Goal: Task Accomplishment & Management: Use online tool/utility

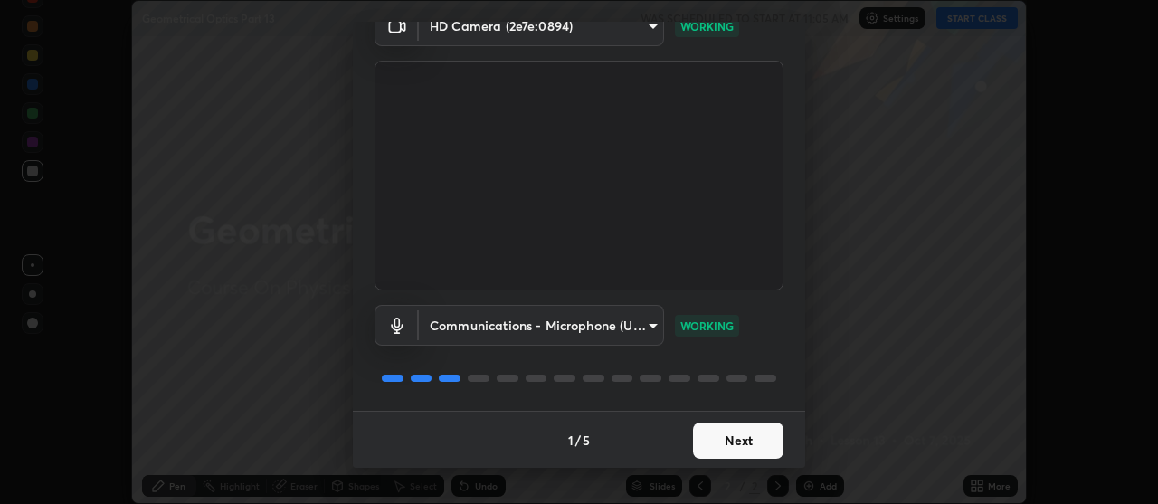
scroll to position [90, 0]
click at [725, 440] on button "Next" at bounding box center [738, 440] width 90 height 36
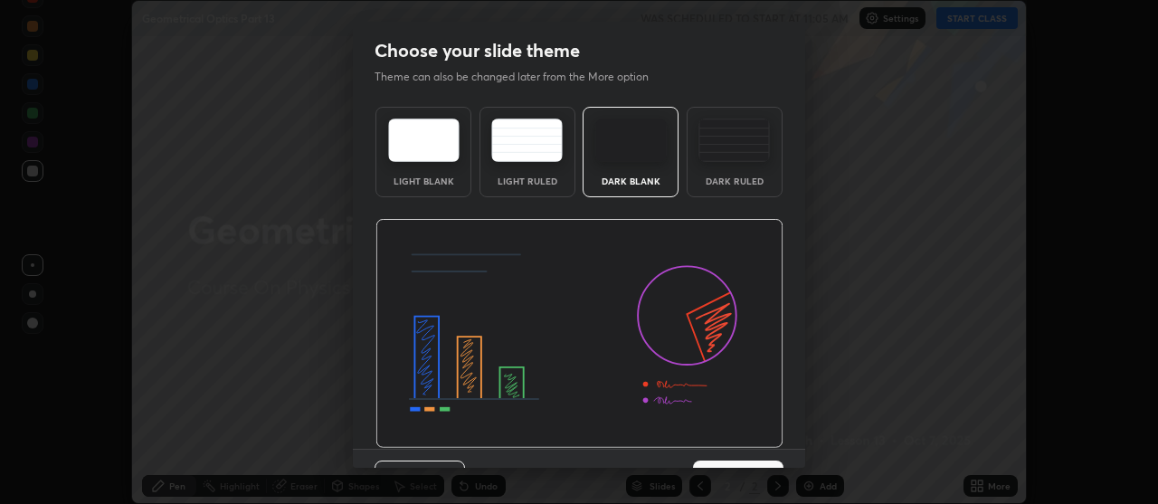
scroll to position [39, 0]
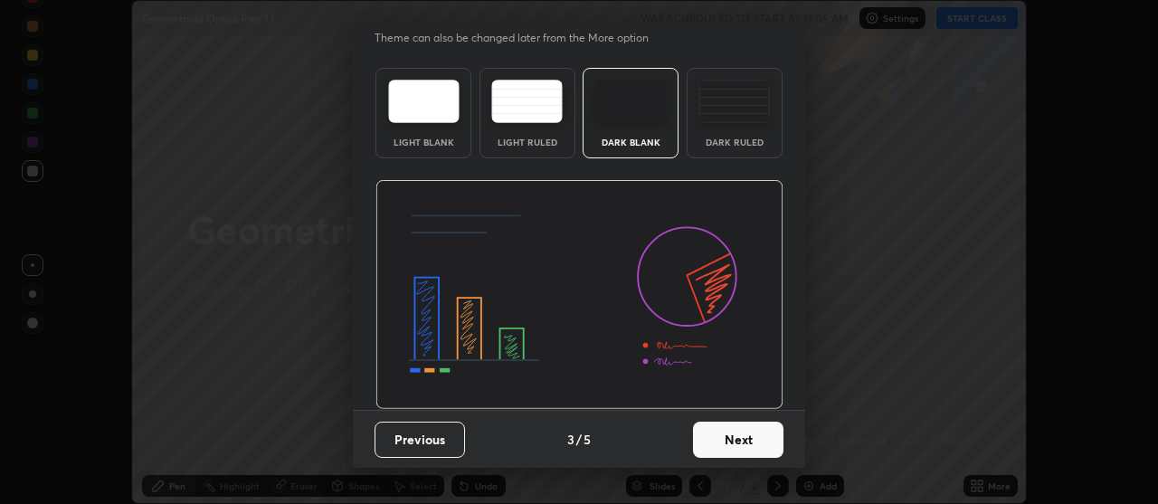
click at [720, 446] on button "Next" at bounding box center [738, 440] width 90 height 36
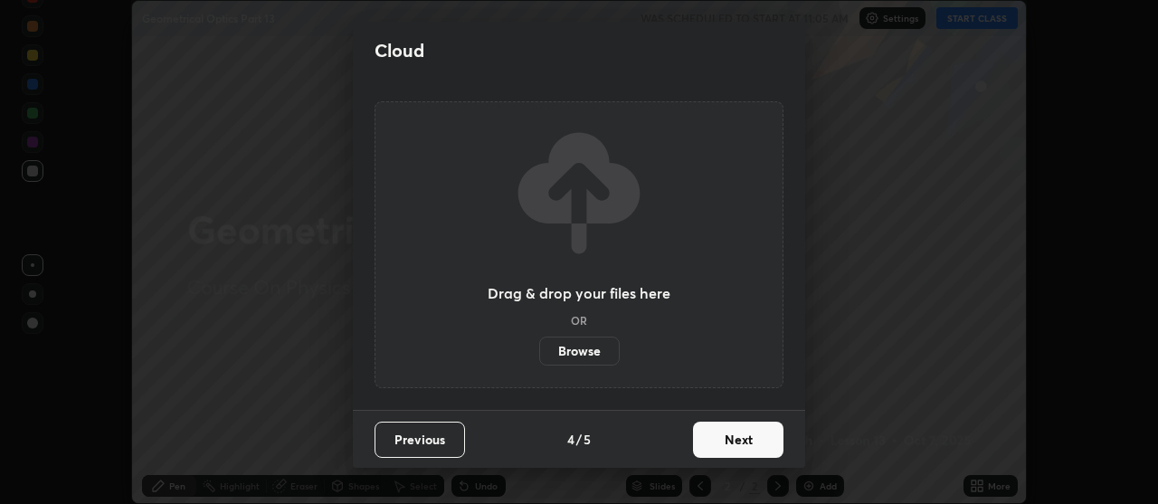
click at [727, 428] on button "Next" at bounding box center [738, 440] width 90 height 36
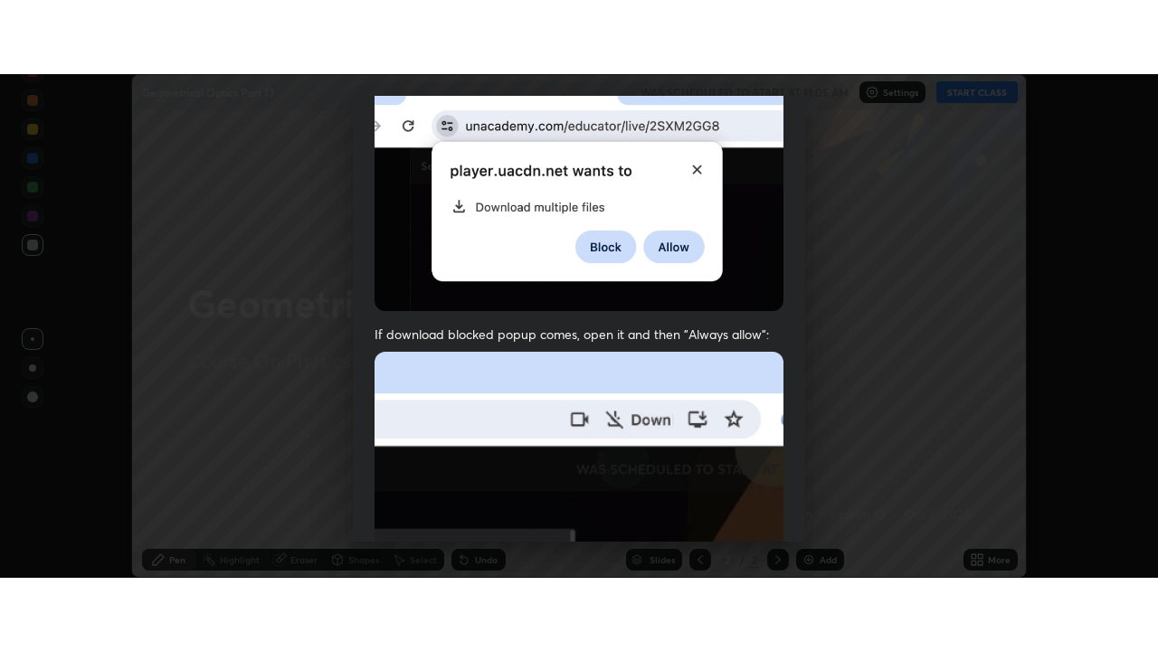
scroll to position [459, 0]
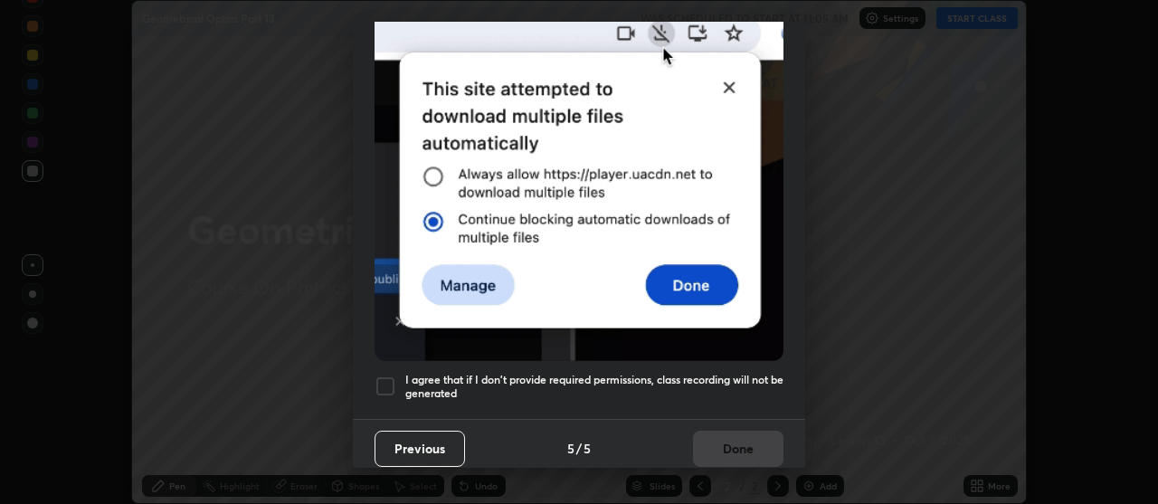
click at [679, 373] on h5 "I agree that if I don't provide required permissions, class recording will not …" at bounding box center [594, 387] width 378 height 28
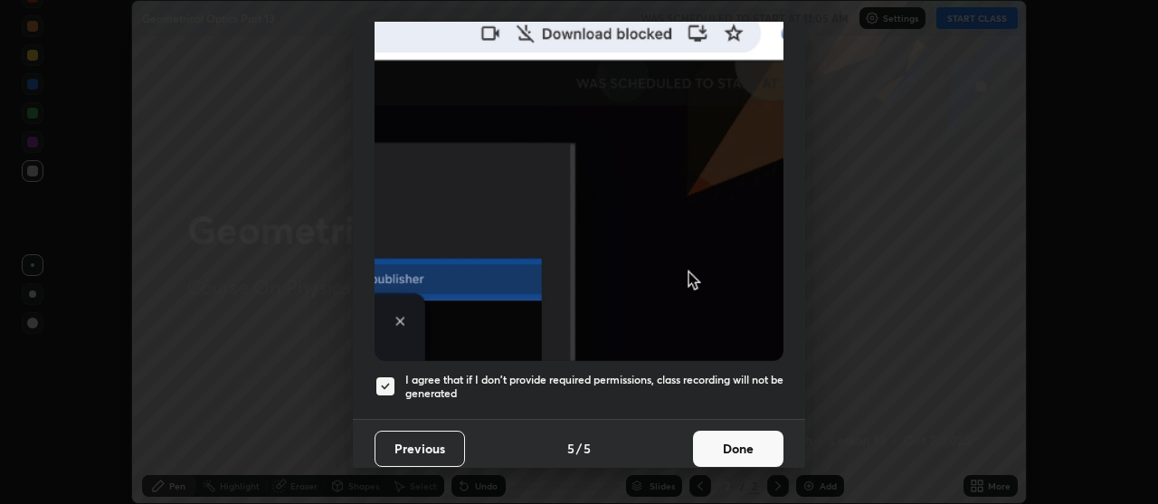
click at [707, 441] on button "Done" at bounding box center [738, 449] width 90 height 36
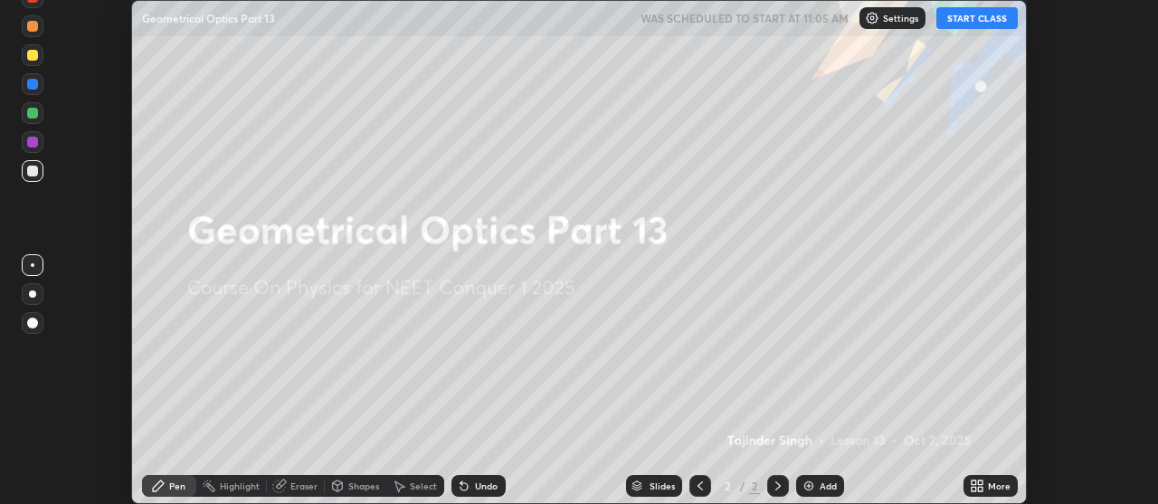
click at [963, 21] on button "START CLASS" at bounding box center [976, 18] width 81 height 22
click at [990, 484] on div "More" at bounding box center [999, 485] width 23 height 9
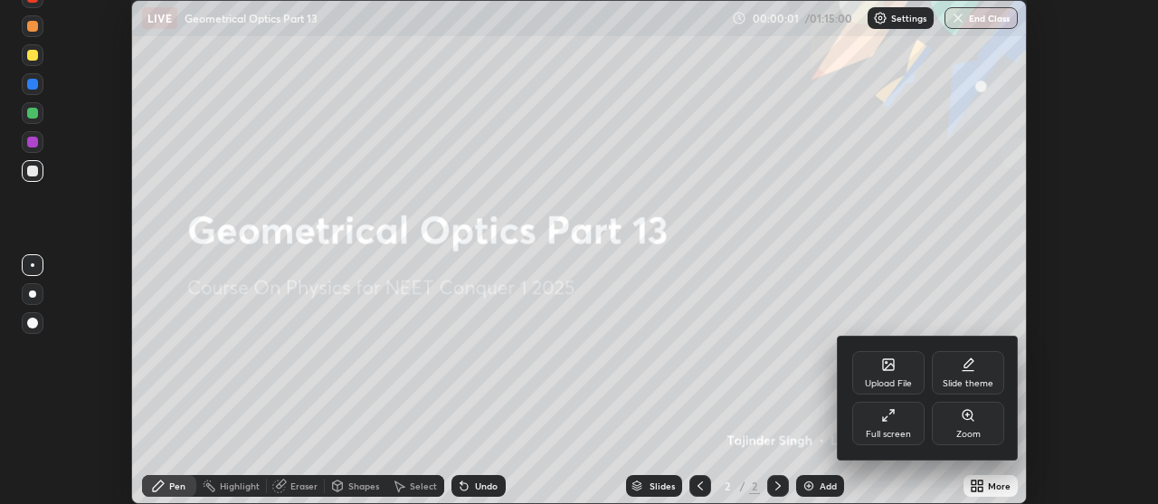
click at [883, 422] on icon at bounding box center [888, 415] width 14 height 14
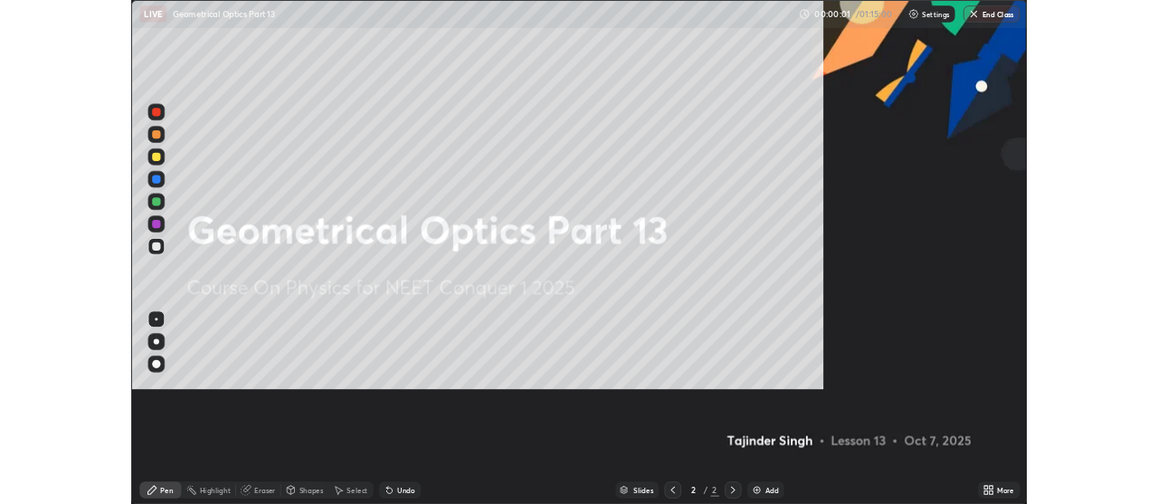
scroll to position [651, 1158]
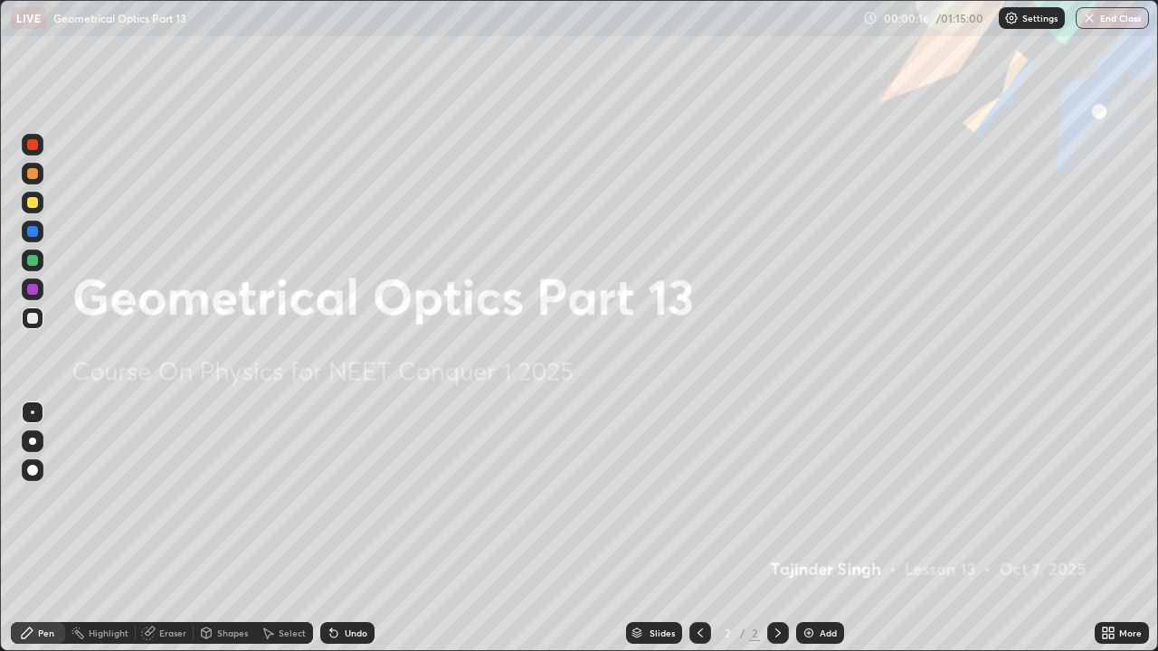
click at [812, 503] on img at bounding box center [808, 633] width 14 height 14
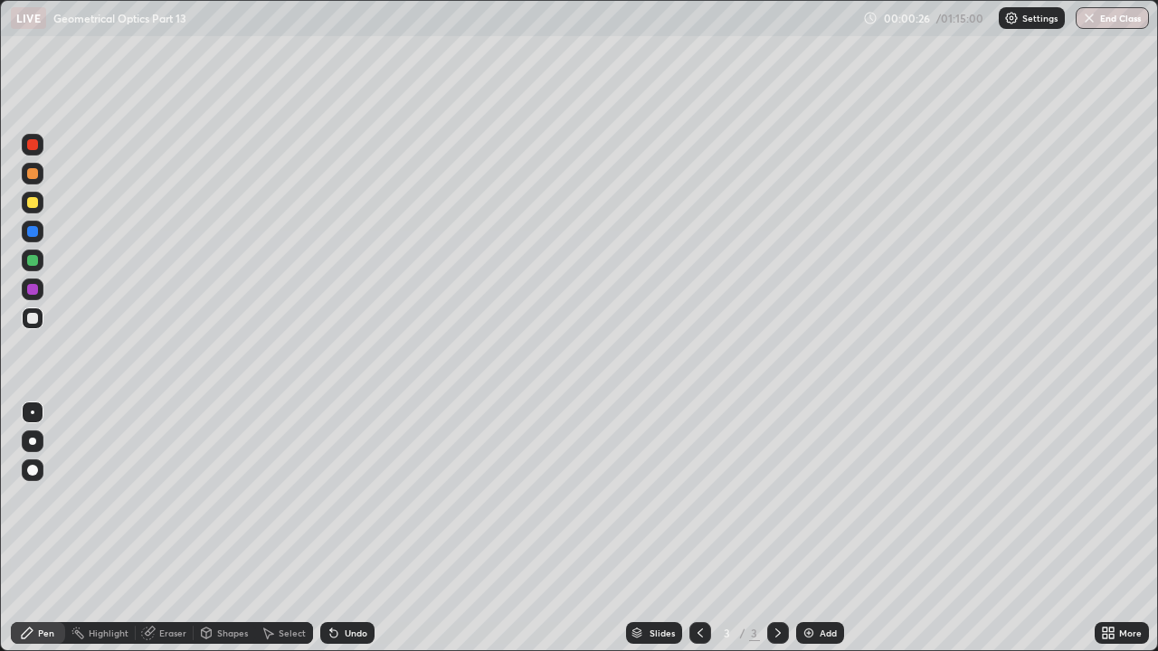
click at [356, 503] on div "Undo" at bounding box center [356, 633] width 23 height 9
click at [31, 205] on div at bounding box center [32, 202] width 11 height 11
click at [347, 503] on div "Undo" at bounding box center [356, 633] width 23 height 9
click at [348, 503] on div "Undo" at bounding box center [347, 633] width 54 height 22
click at [345, 503] on div "Undo" at bounding box center [356, 633] width 23 height 9
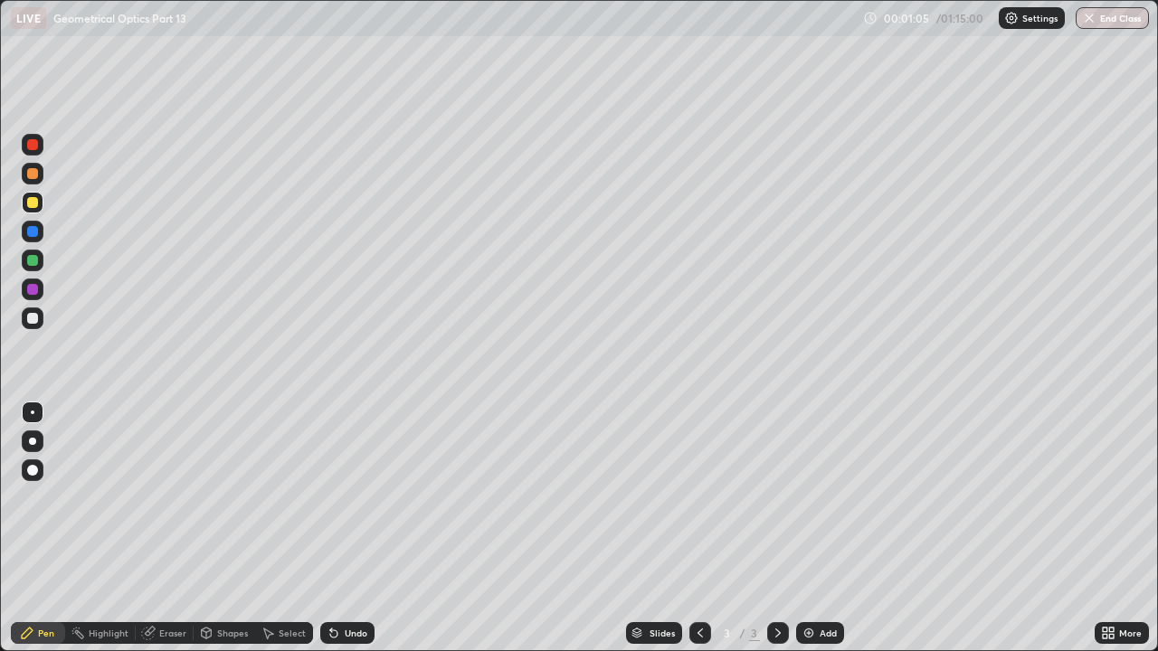
click at [338, 503] on icon at bounding box center [334, 633] width 14 height 14
click at [27, 319] on div at bounding box center [32, 318] width 11 height 11
click at [347, 503] on div "Undo" at bounding box center [356, 633] width 23 height 9
click at [345, 503] on div "Undo" at bounding box center [356, 633] width 23 height 9
click at [349, 503] on div "Undo" at bounding box center [347, 633] width 54 height 22
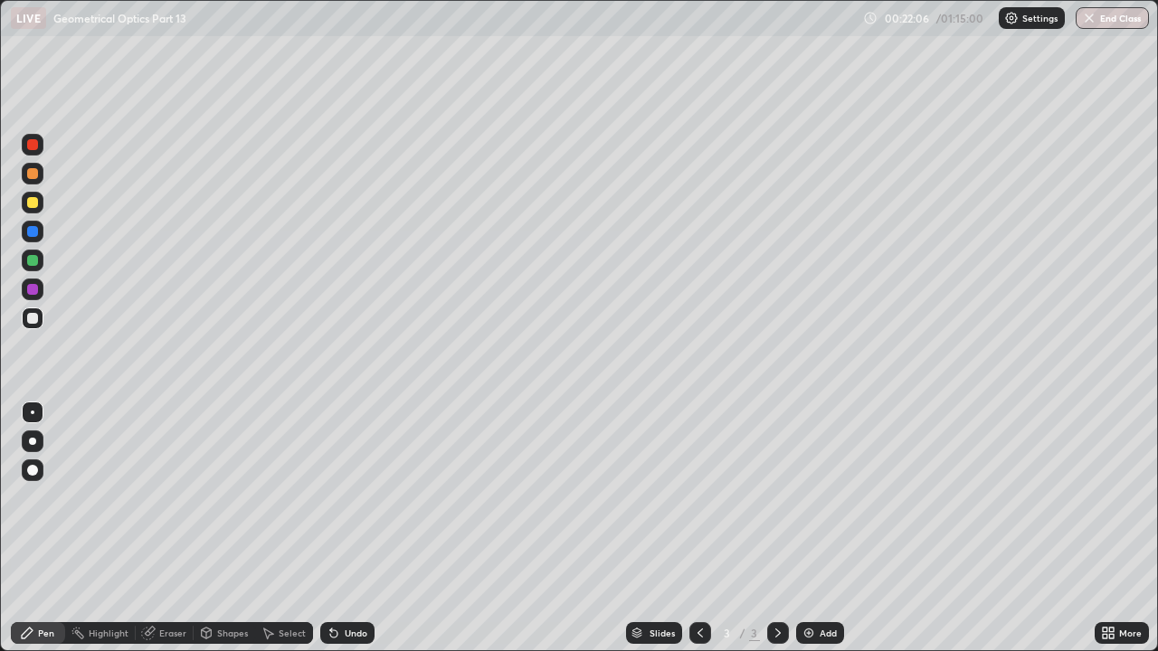
click at [821, 503] on div "Add" at bounding box center [828, 633] width 17 height 9
click at [31, 209] on div at bounding box center [33, 203] width 22 height 22
click at [30, 318] on div at bounding box center [32, 318] width 11 height 11
click at [341, 503] on div "Undo" at bounding box center [347, 633] width 54 height 22
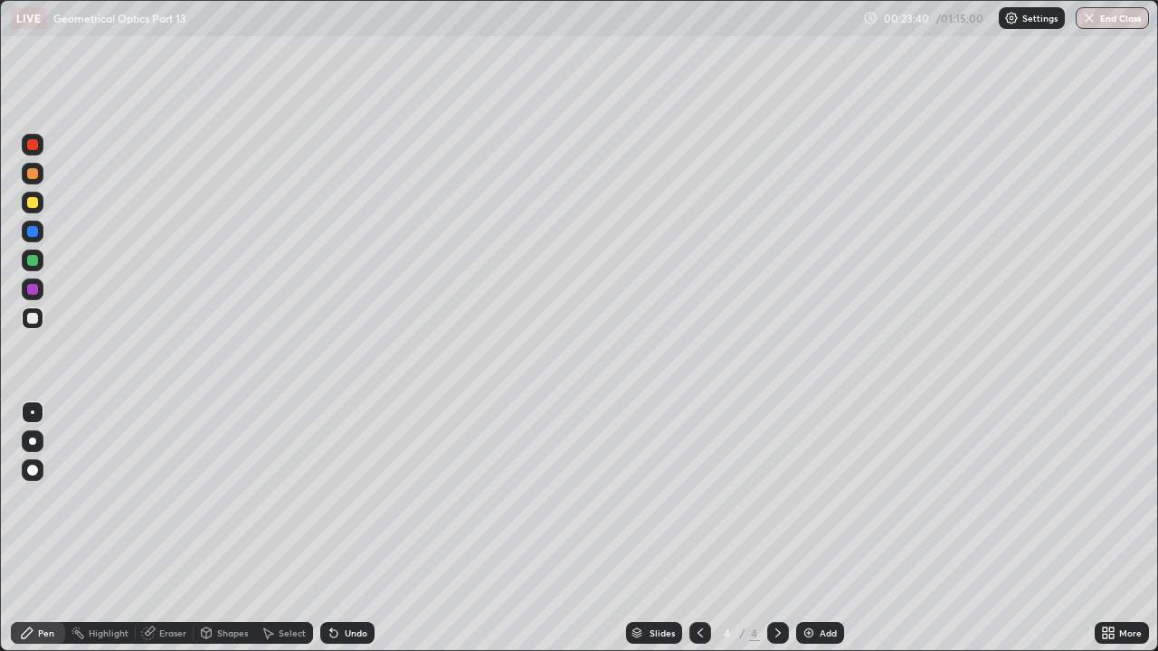
click at [166, 503] on div "Eraser" at bounding box center [172, 633] width 27 height 9
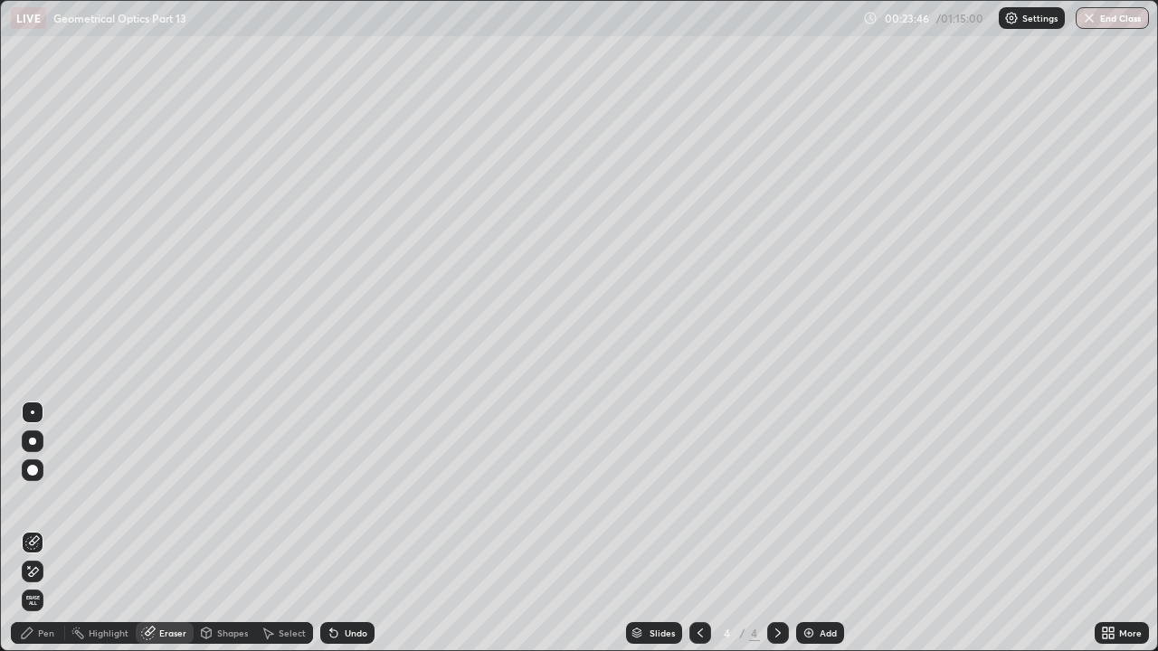
click at [46, 503] on div "Pen" at bounding box center [46, 633] width 16 height 9
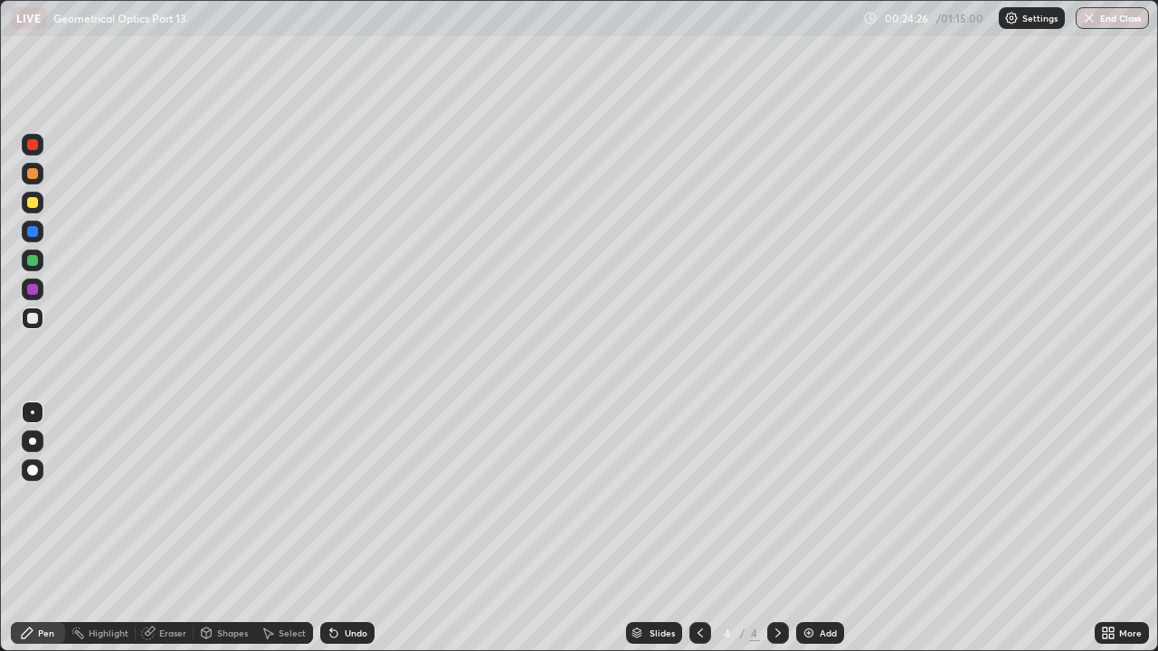
click at [30, 171] on div at bounding box center [32, 173] width 11 height 11
click at [345, 503] on div "Undo" at bounding box center [356, 633] width 23 height 9
click at [351, 503] on div "Undo" at bounding box center [356, 633] width 23 height 9
click at [354, 503] on div "Undo" at bounding box center [356, 633] width 23 height 9
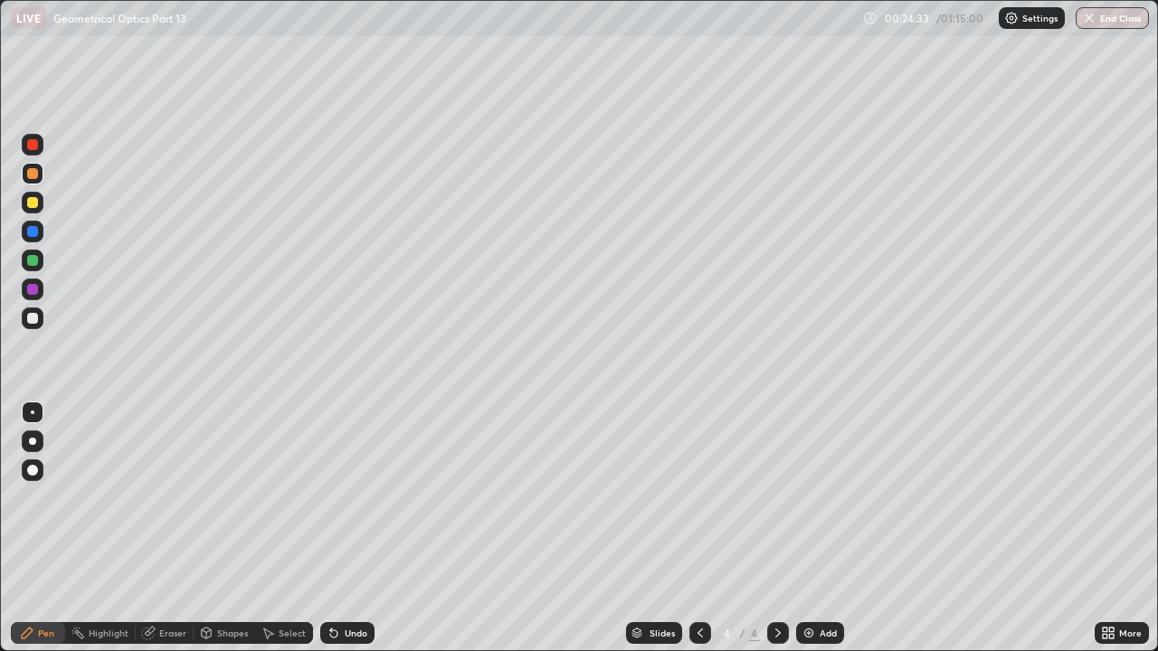
click at [358, 503] on div "Undo" at bounding box center [356, 633] width 23 height 9
click at [357, 503] on div "Undo" at bounding box center [356, 633] width 23 height 9
click at [358, 503] on div "Undo" at bounding box center [356, 633] width 23 height 9
click at [357, 503] on div "Undo" at bounding box center [356, 633] width 23 height 9
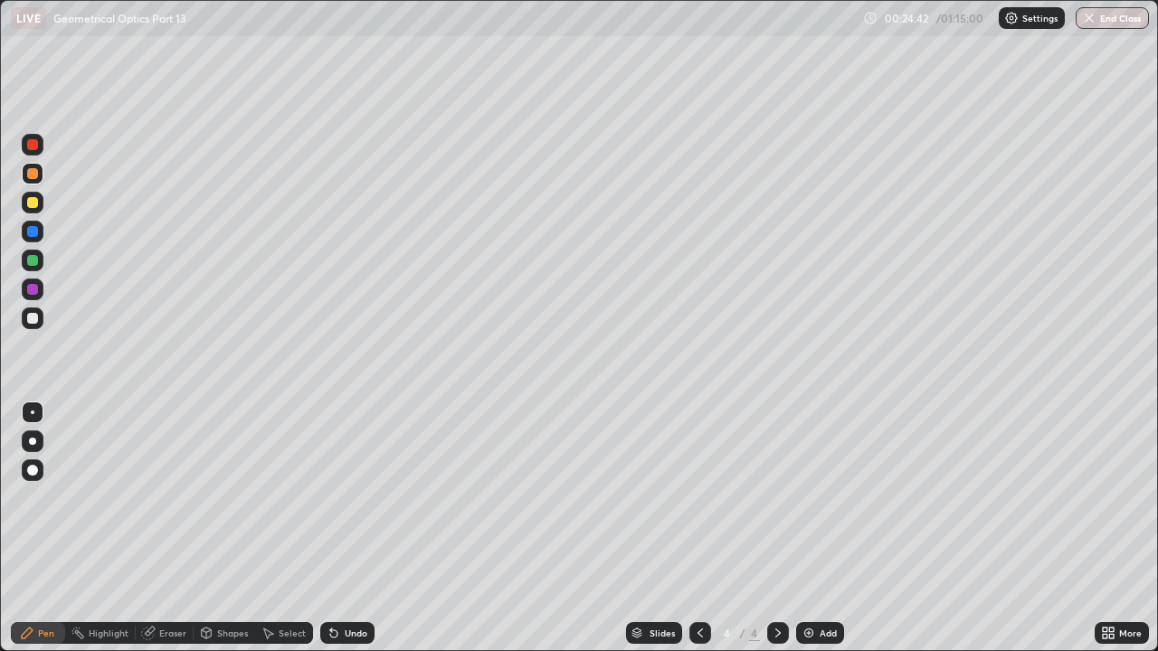
click at [32, 289] on div at bounding box center [32, 289] width 11 height 11
click at [345, 503] on div "Undo" at bounding box center [356, 633] width 23 height 9
click at [33, 320] on div at bounding box center [32, 318] width 11 height 11
click at [354, 503] on div "Undo" at bounding box center [356, 633] width 23 height 9
click at [167, 503] on div "Eraser" at bounding box center [172, 633] width 27 height 9
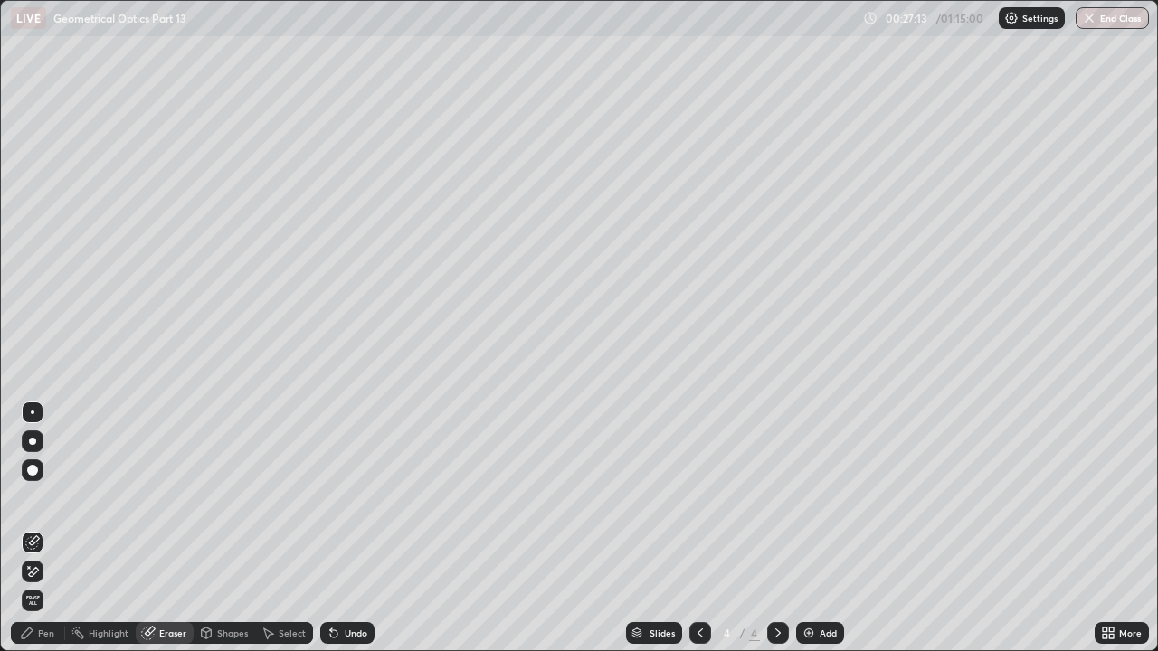
click at [48, 503] on div "Pen" at bounding box center [46, 633] width 16 height 9
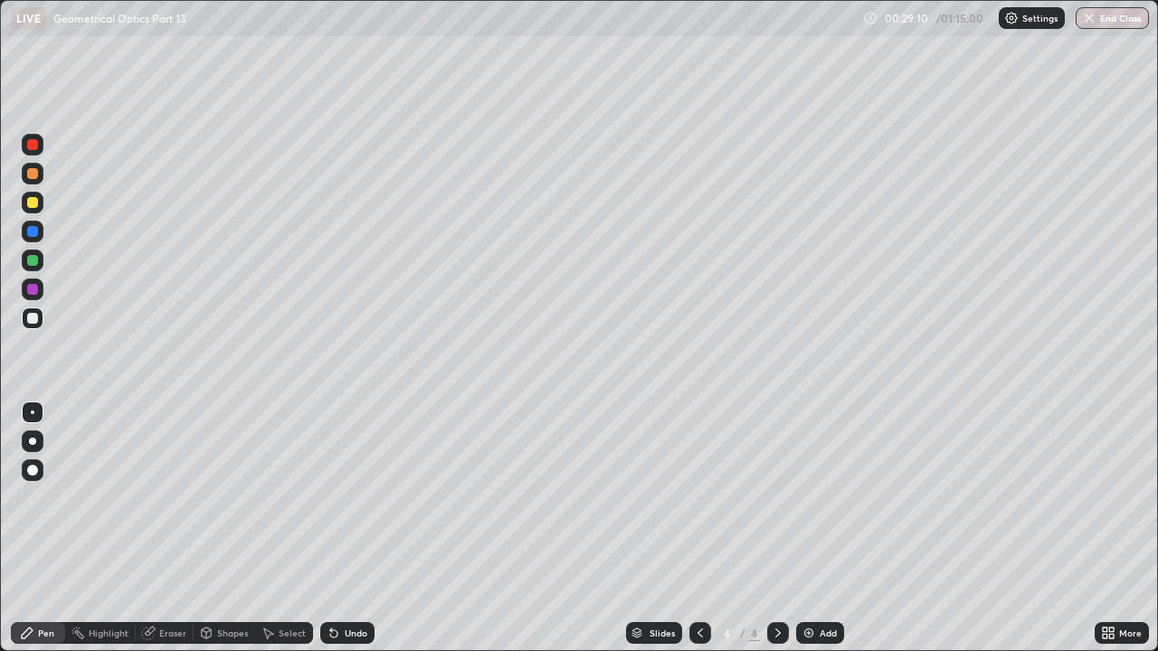
click at [351, 503] on div "Undo" at bounding box center [356, 633] width 23 height 9
click at [345, 503] on div "Undo" at bounding box center [356, 633] width 23 height 9
click at [355, 503] on div "Undo" at bounding box center [356, 633] width 23 height 9
click at [345, 503] on div "Undo" at bounding box center [356, 633] width 23 height 9
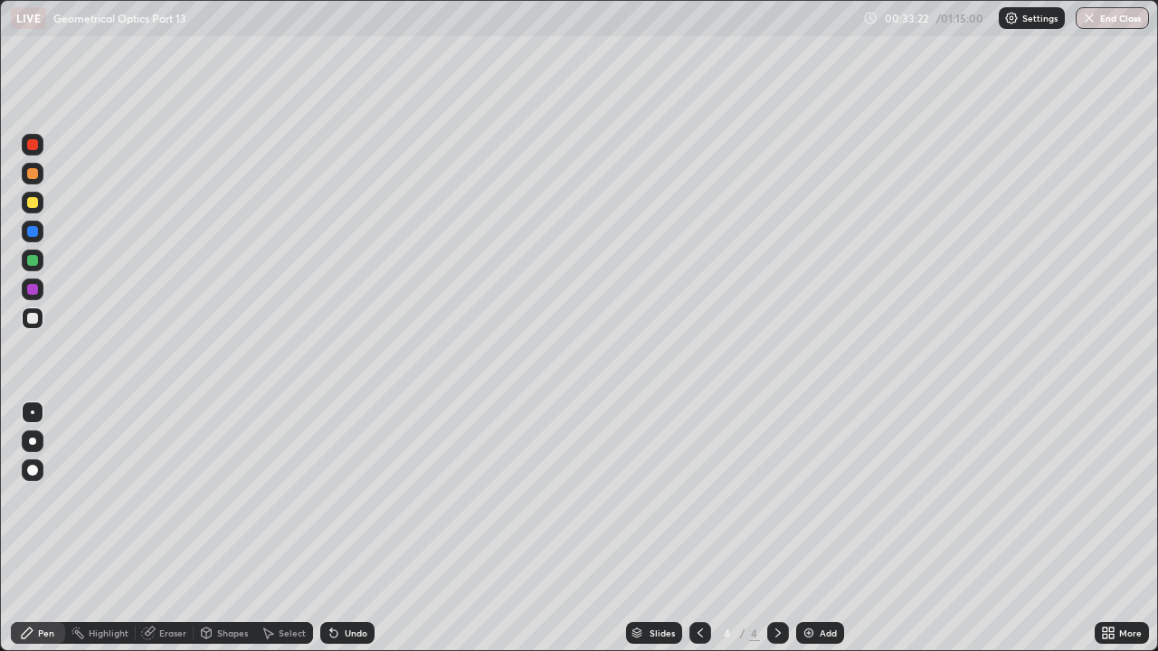
click at [350, 503] on div "Undo" at bounding box center [356, 633] width 23 height 9
click at [809, 503] on img at bounding box center [808, 633] width 14 height 14
click at [168, 503] on div "Eraser" at bounding box center [172, 633] width 27 height 9
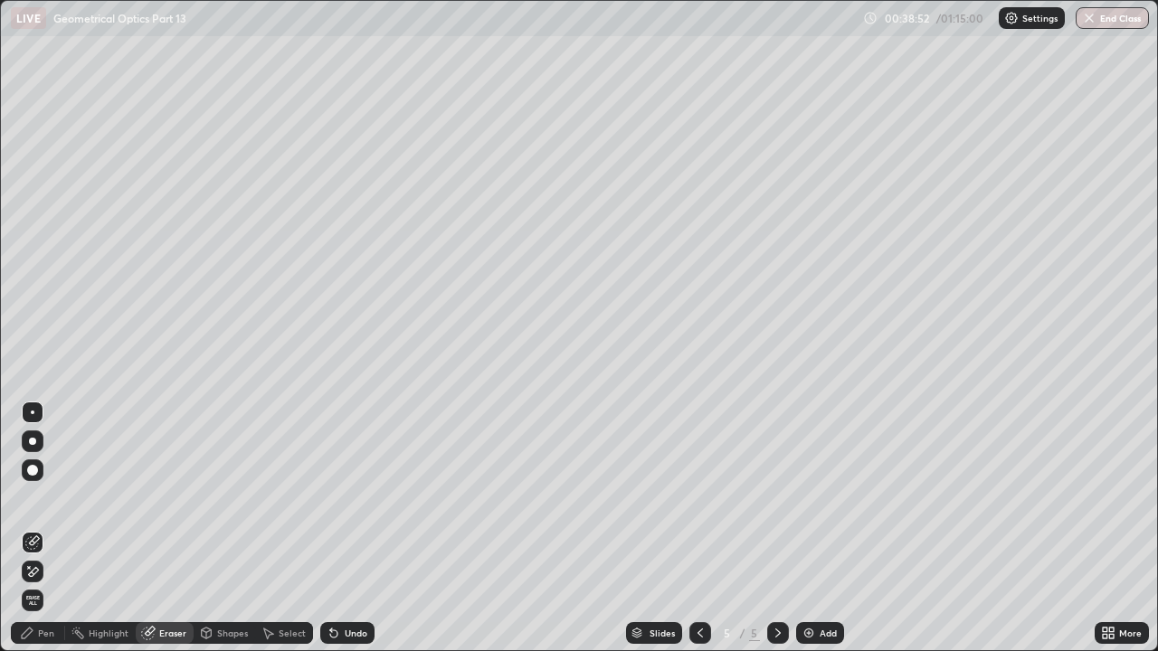
click at [46, 503] on div "Pen" at bounding box center [46, 633] width 16 height 9
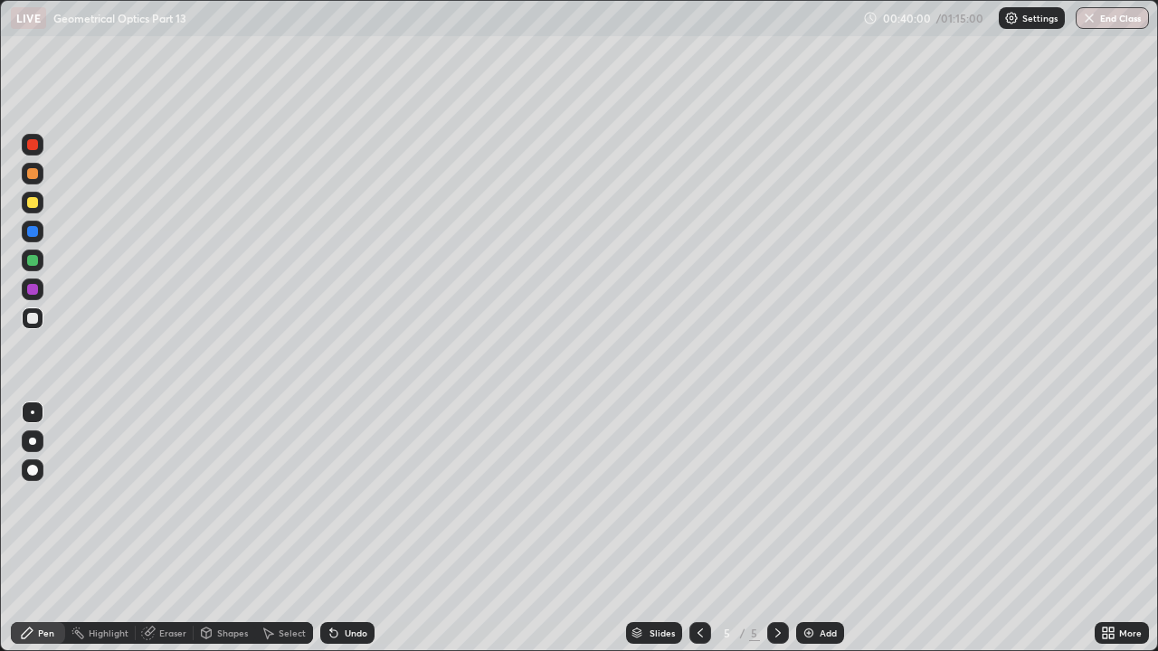
click at [33, 204] on div at bounding box center [32, 202] width 11 height 11
click at [351, 503] on div "Undo" at bounding box center [356, 633] width 23 height 9
click at [358, 503] on div "Undo" at bounding box center [356, 633] width 23 height 9
click at [351, 503] on div "Undo" at bounding box center [347, 633] width 54 height 22
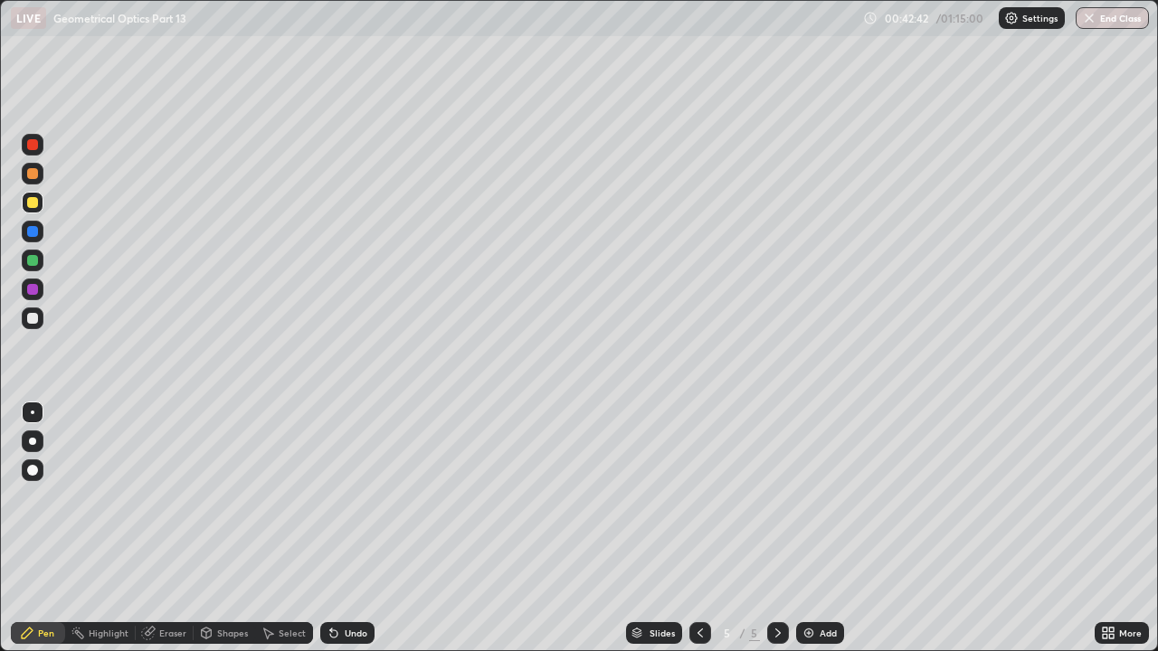
click at [352, 503] on div "Undo" at bounding box center [356, 633] width 23 height 9
click at [811, 503] on img at bounding box center [808, 633] width 14 height 14
click at [698, 503] on icon at bounding box center [700, 633] width 14 height 14
click at [784, 503] on div at bounding box center [778, 633] width 22 height 22
click at [697, 503] on icon at bounding box center [700, 633] width 14 height 14
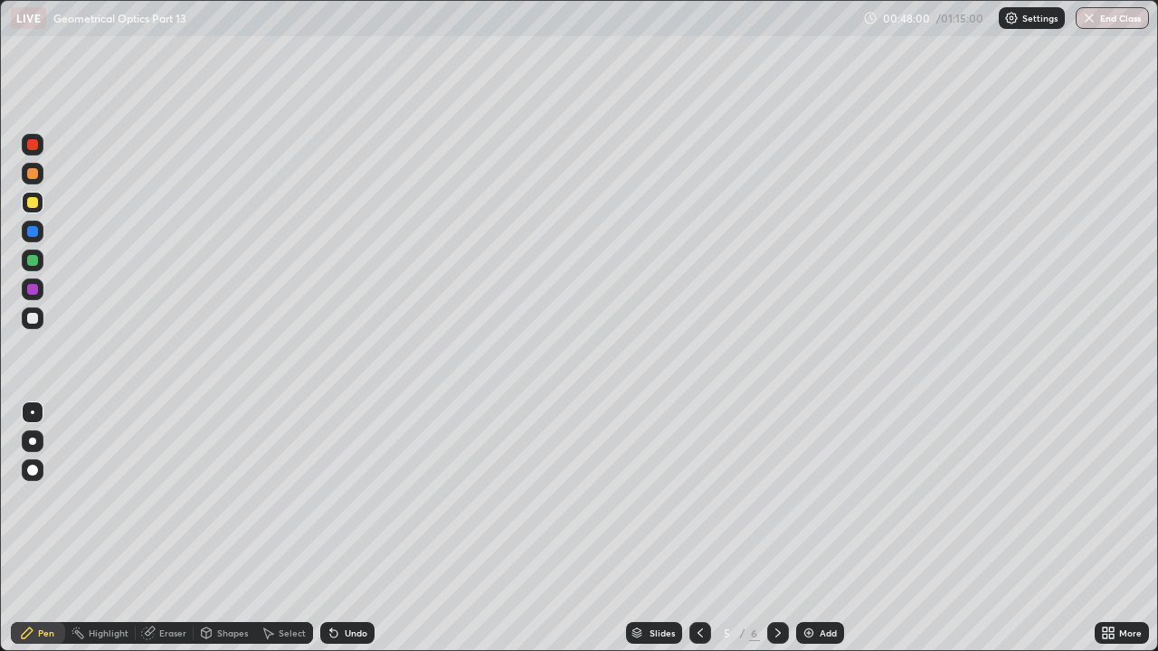
click at [775, 503] on icon at bounding box center [777, 633] width 5 height 9
click at [345, 503] on div "Undo" at bounding box center [356, 633] width 23 height 9
click at [32, 317] on div at bounding box center [32, 318] width 11 height 11
click at [43, 204] on div at bounding box center [33, 203] width 22 height 22
click at [30, 321] on div at bounding box center [32, 318] width 11 height 11
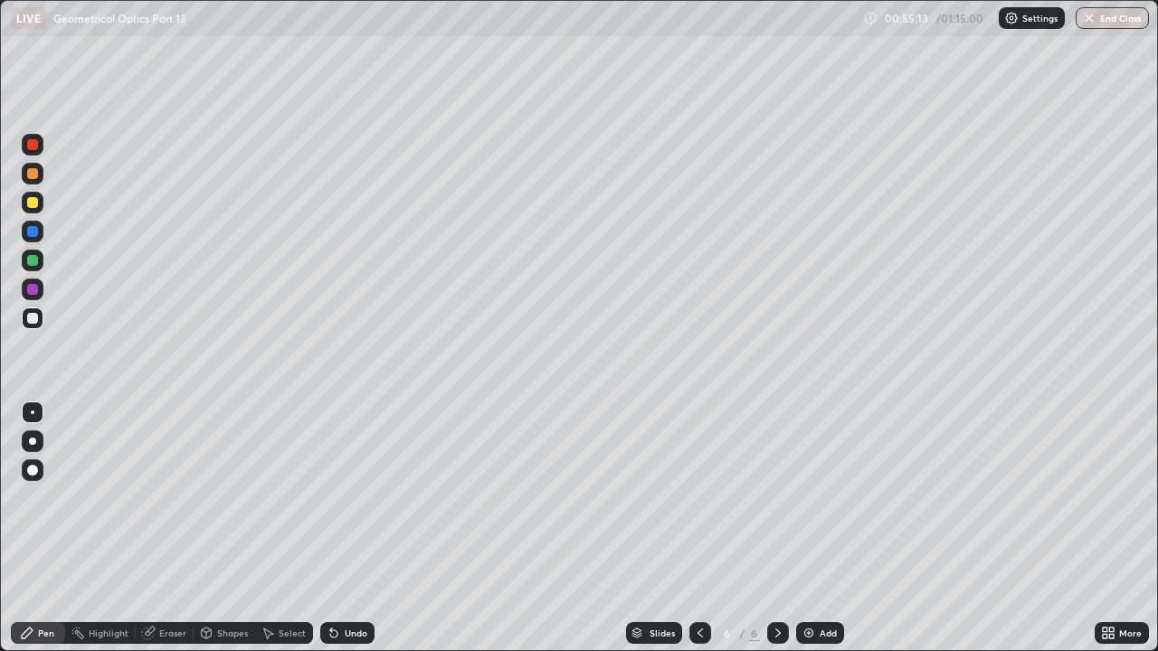
click at [45, 204] on div at bounding box center [32, 202] width 29 height 29
click at [45, 203] on div at bounding box center [32, 202] width 29 height 29
click at [156, 503] on div "Eraser" at bounding box center [165, 633] width 58 height 22
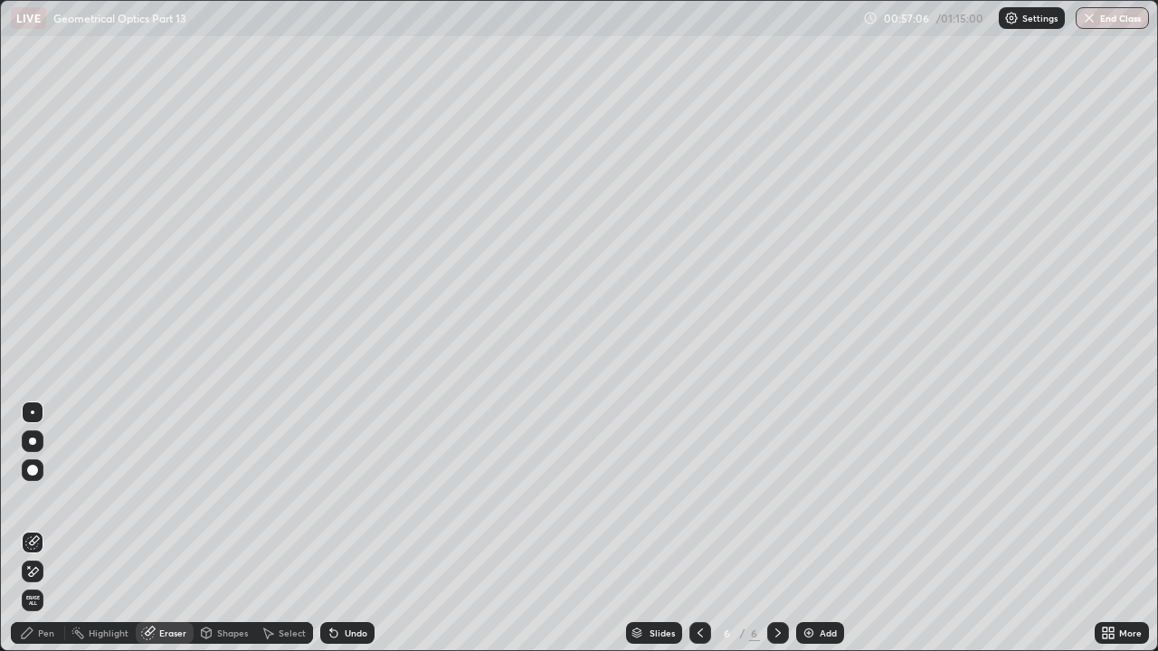
click at [32, 503] on span "Erase all" at bounding box center [33, 600] width 20 height 11
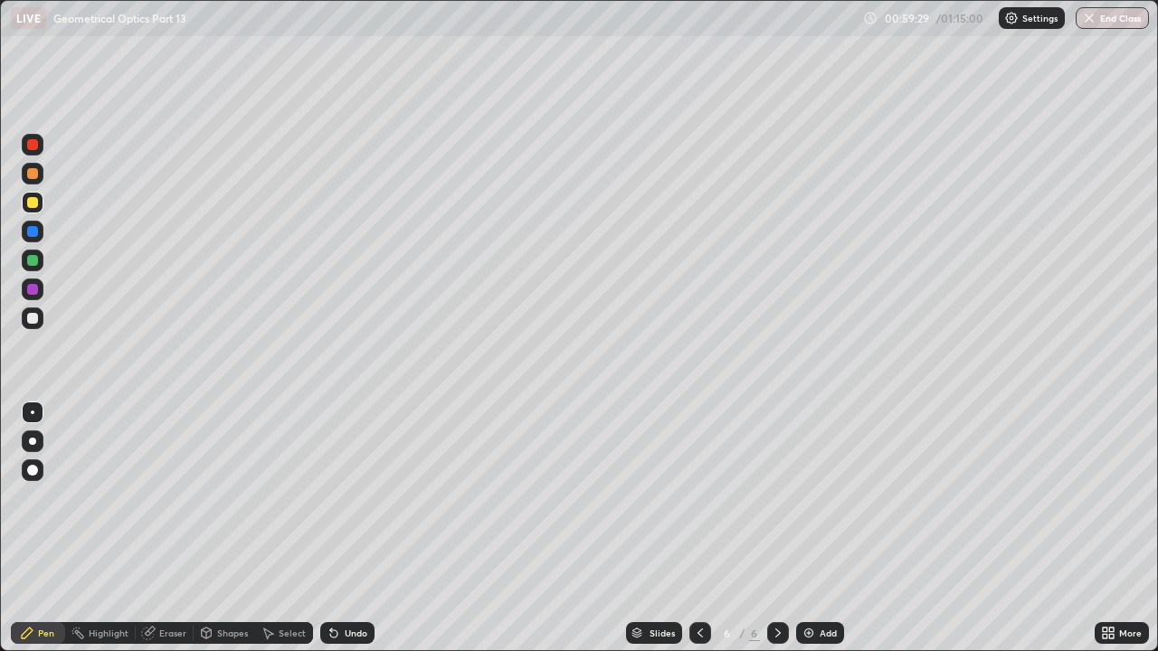
click at [31, 318] on div at bounding box center [32, 318] width 11 height 11
click at [349, 503] on div "Undo" at bounding box center [356, 633] width 23 height 9
click at [339, 503] on div "Undo" at bounding box center [347, 633] width 54 height 22
click at [169, 503] on div "Eraser" at bounding box center [172, 633] width 27 height 9
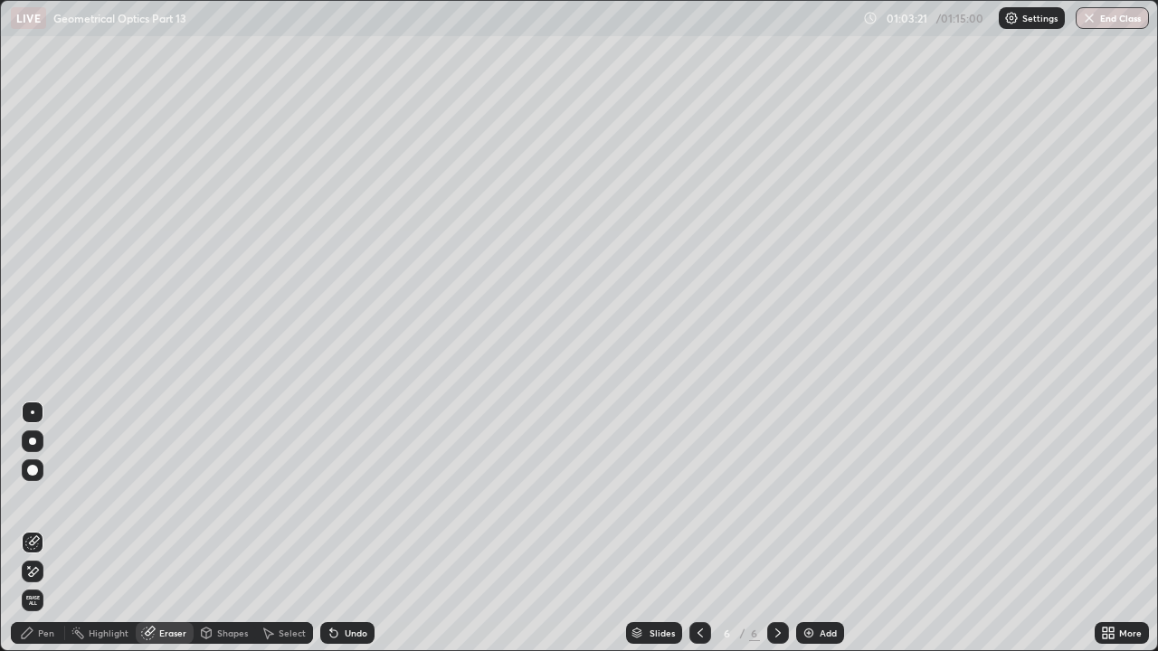
click at [43, 503] on div "Pen" at bounding box center [46, 633] width 16 height 9
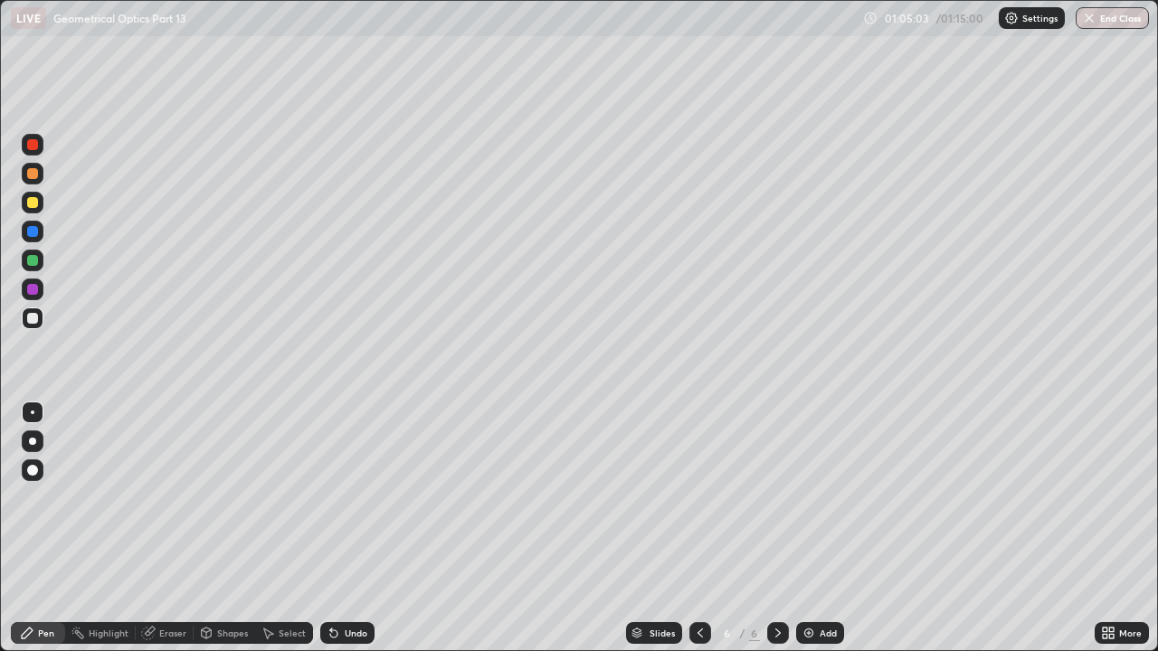
click at [35, 204] on div at bounding box center [32, 202] width 11 height 11
click at [42, 449] on div at bounding box center [33, 442] width 22 height 22
click at [45, 450] on div at bounding box center [32, 441] width 29 height 29
click at [33, 413] on div at bounding box center [33, 413] width 4 height 4
click at [43, 448] on div at bounding box center [33, 441] width 22 height 29
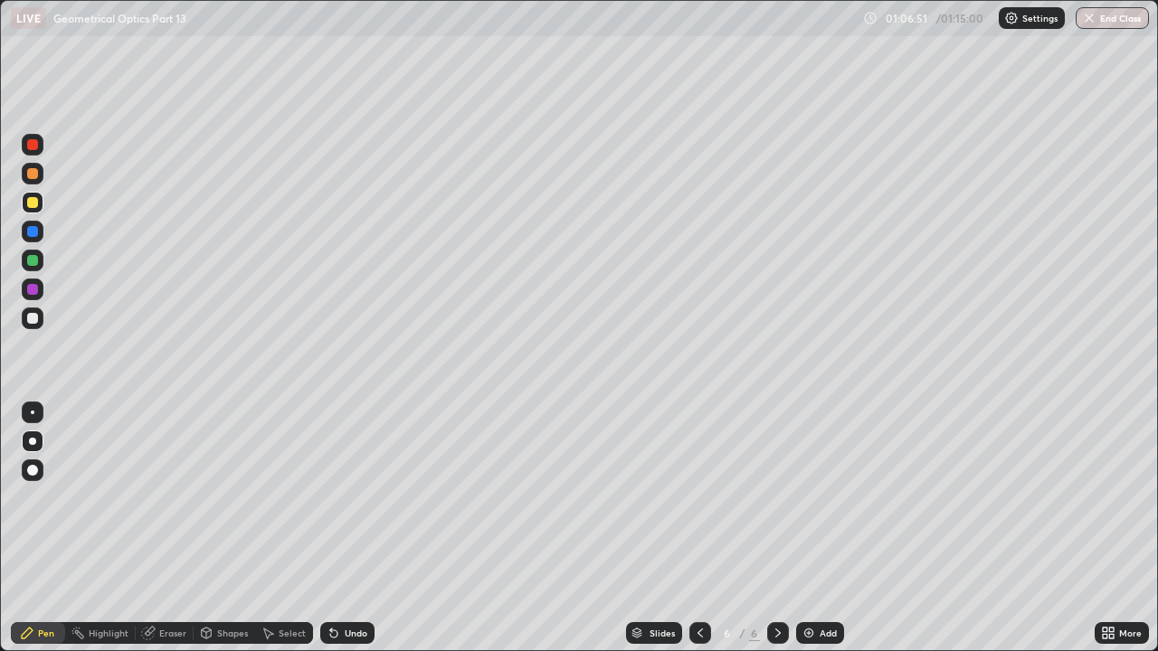
click at [33, 413] on div at bounding box center [33, 413] width 4 height 4
click at [151, 503] on icon at bounding box center [148, 633] width 14 height 14
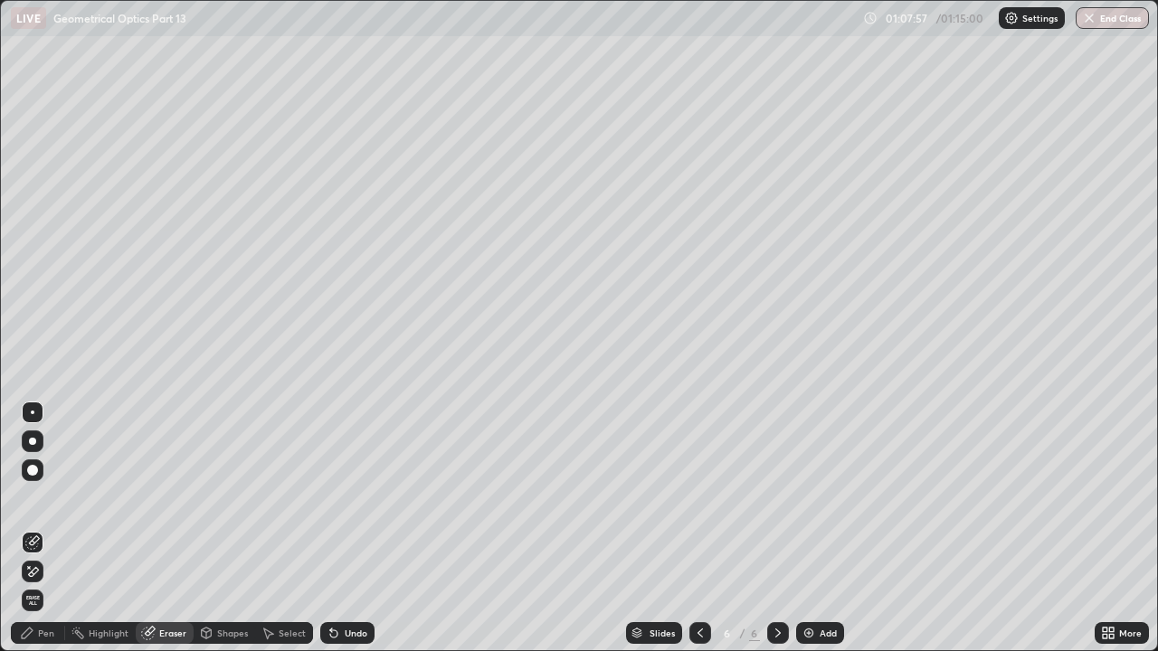
click at [42, 503] on div "Pen" at bounding box center [46, 633] width 16 height 9
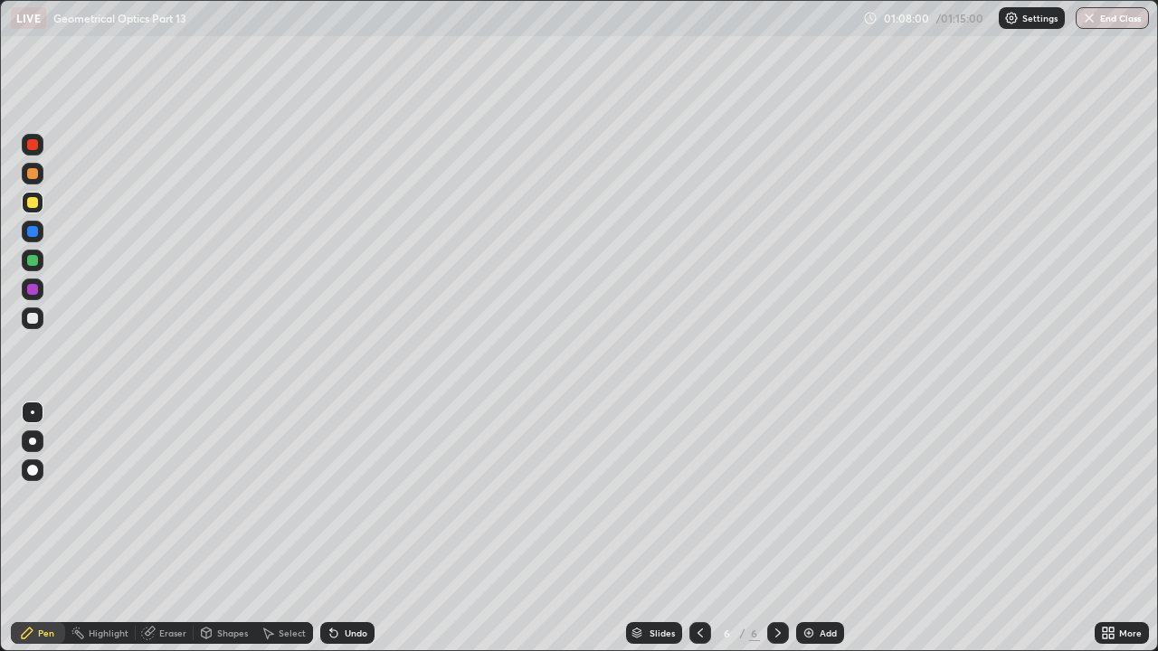
click at [342, 503] on div "Undo" at bounding box center [347, 633] width 54 height 22
click at [160, 503] on div "Eraser" at bounding box center [172, 633] width 27 height 9
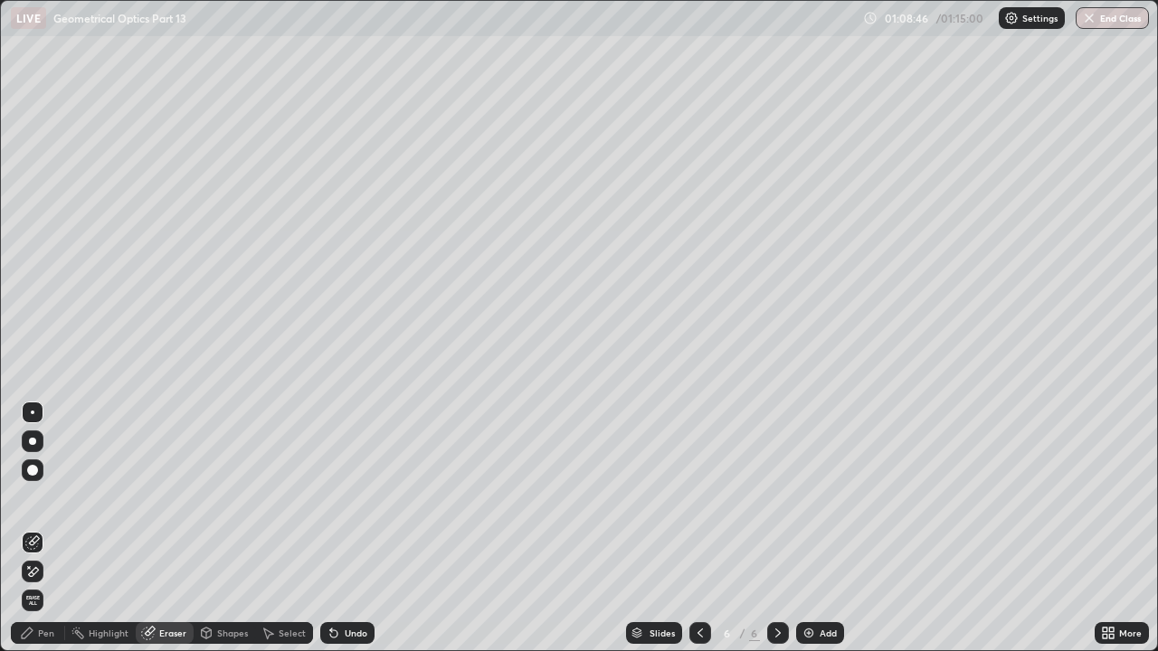
click at [41, 503] on div "Pen" at bounding box center [46, 633] width 16 height 9
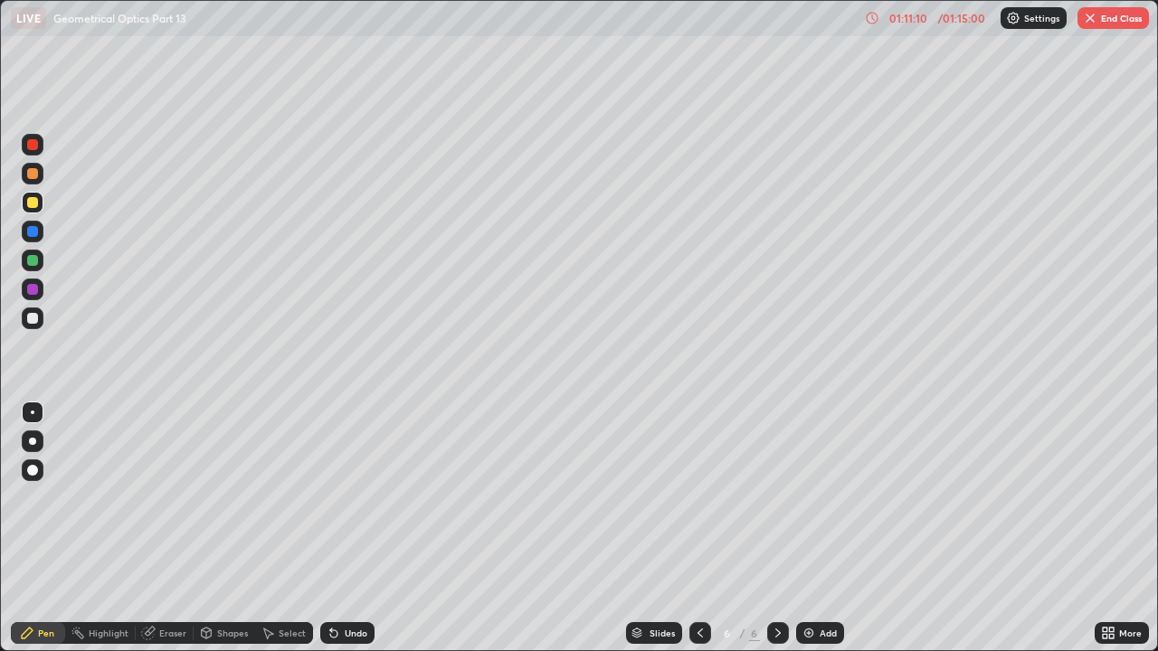
click at [811, 503] on div "Add" at bounding box center [820, 633] width 48 height 22
click at [1113, 18] on button "End Class" at bounding box center [1112, 18] width 71 height 22
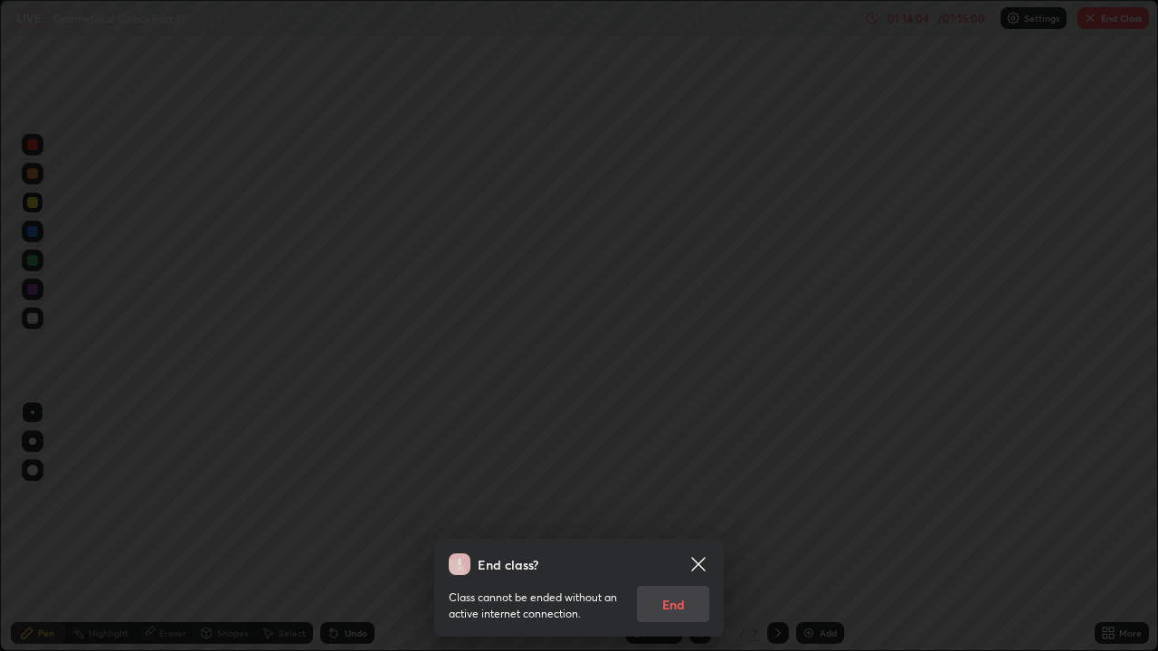
click at [699, 503] on icon at bounding box center [698, 564] width 14 height 14
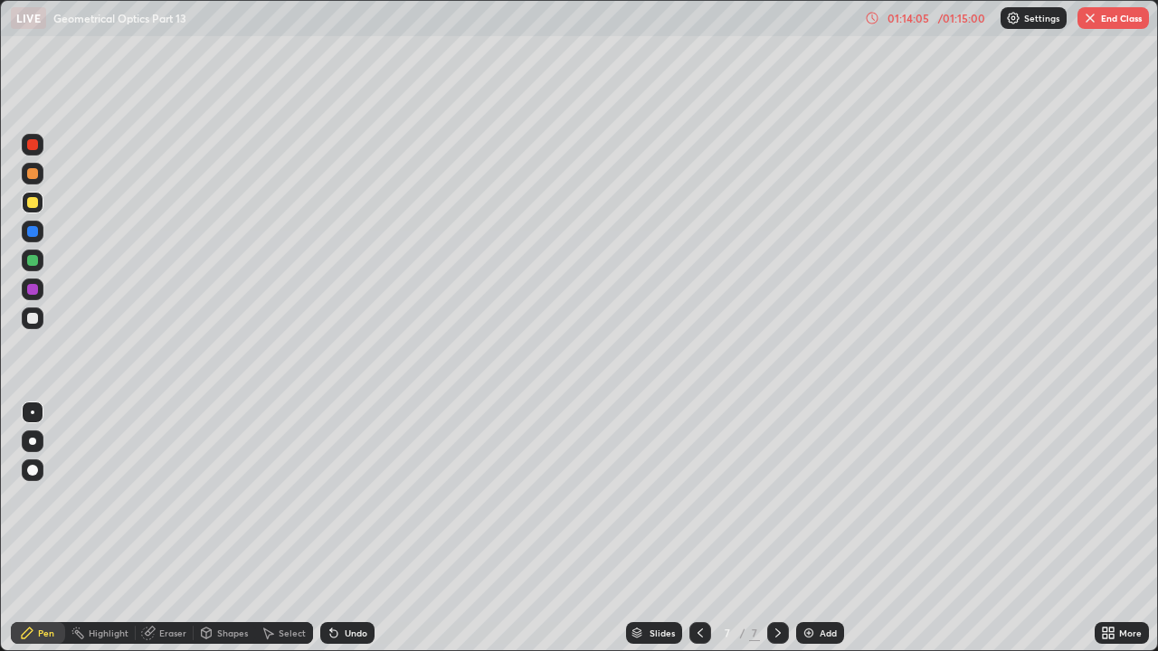
click at [1106, 16] on button "End Class" at bounding box center [1112, 18] width 71 height 22
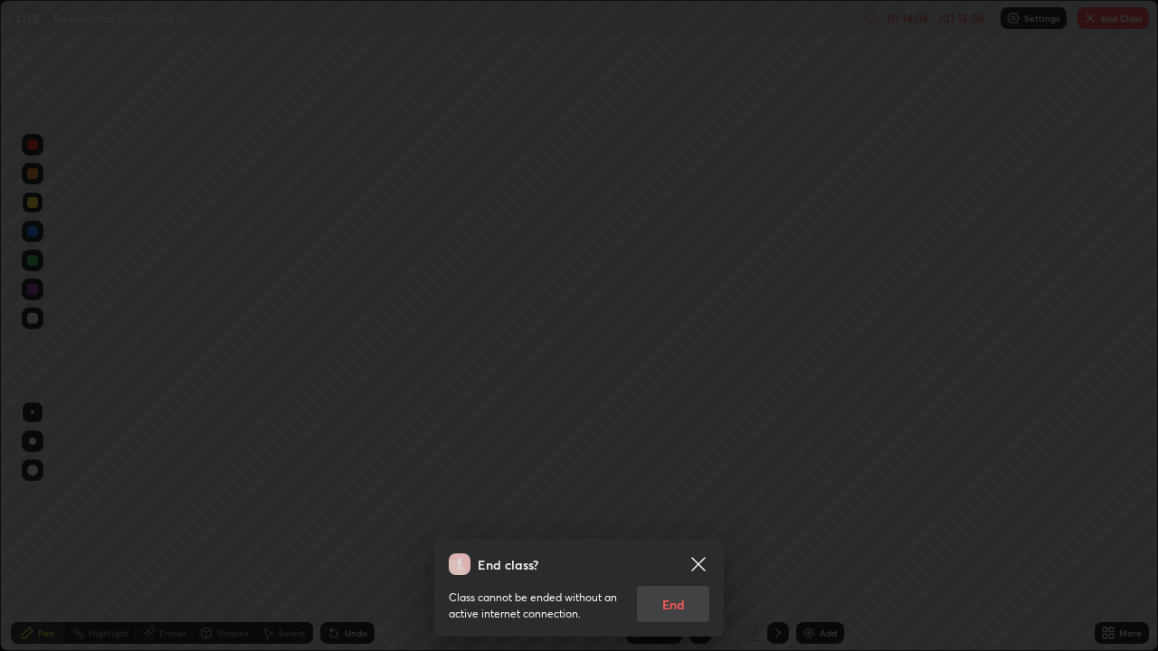
click at [681, 503] on div "Class cannot be ended without an active internet connection. End" at bounding box center [579, 598] width 261 height 47
click at [678, 503] on div "Class cannot be ended without an active internet connection. End" at bounding box center [579, 598] width 261 height 47
click at [677, 503] on div "Class cannot be ended without an active internet connection. End" at bounding box center [579, 598] width 261 height 47
click at [655, 503] on div "End class?" at bounding box center [568, 565] width 239 height 22
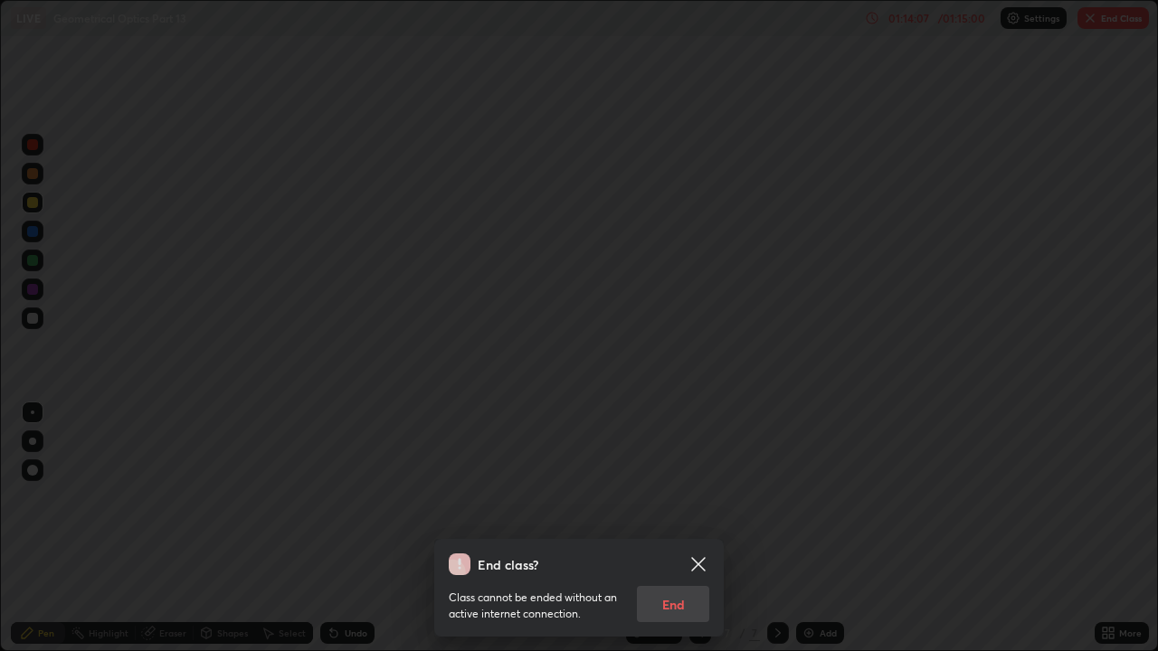
click at [652, 503] on div "End class?" at bounding box center [568, 565] width 239 height 22
click at [666, 503] on div "Class cannot be ended without an active internet connection. End" at bounding box center [579, 598] width 261 height 47
click at [668, 503] on div "Class cannot be ended without an active internet connection. End" at bounding box center [579, 598] width 261 height 47
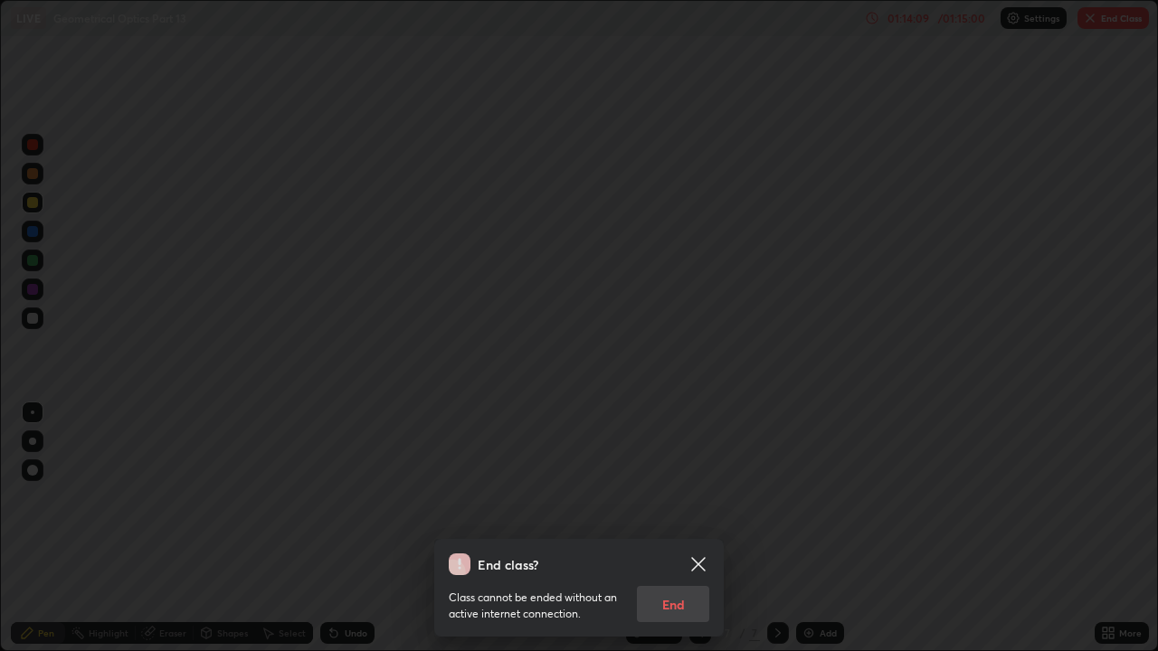
click at [668, 503] on div "Class cannot be ended without an active internet connection. End" at bounding box center [579, 598] width 261 height 47
click at [669, 503] on div "Class cannot be ended without an active internet connection. End" at bounding box center [579, 598] width 261 height 47
click at [670, 503] on div "Class cannot be ended without an active internet connection. End" at bounding box center [579, 598] width 261 height 47
click at [672, 503] on div "Class cannot be ended without an active internet connection. End" at bounding box center [579, 598] width 261 height 47
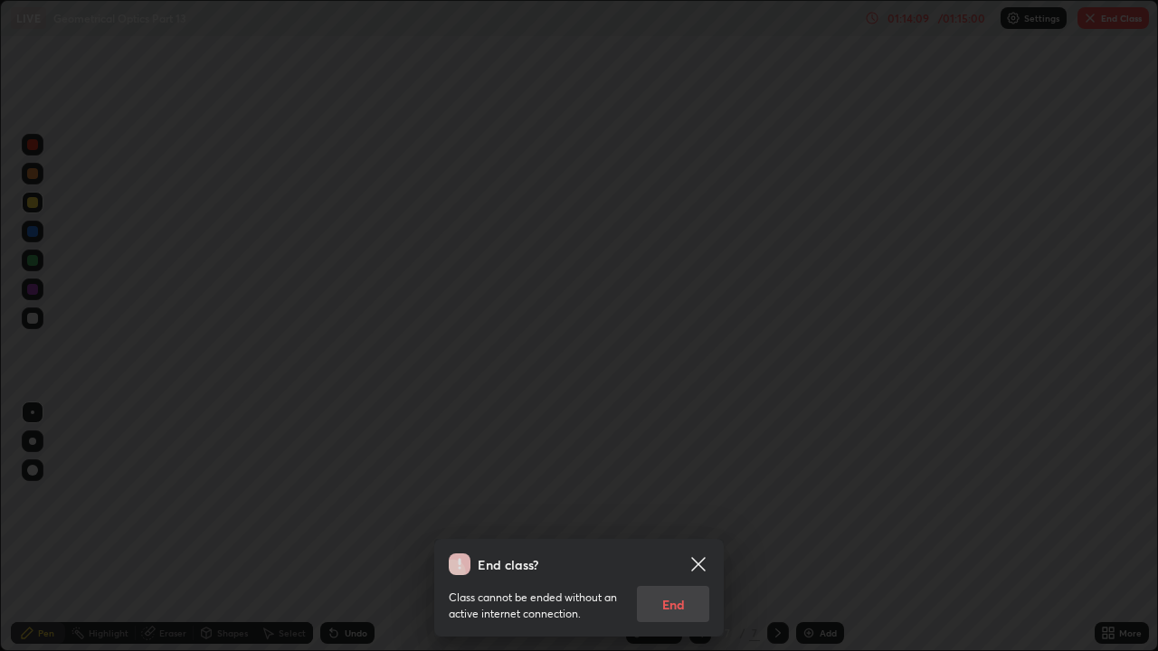
click at [672, 503] on div "Class cannot be ended without an active internet connection. End" at bounding box center [579, 598] width 261 height 47
click at [671, 503] on div "Class cannot be ended without an active internet connection. End" at bounding box center [579, 598] width 261 height 47
click at [672, 503] on div "Class cannot be ended without an active internet connection. End" at bounding box center [579, 598] width 261 height 47
click at [695, 503] on icon at bounding box center [698, 564] width 14 height 14
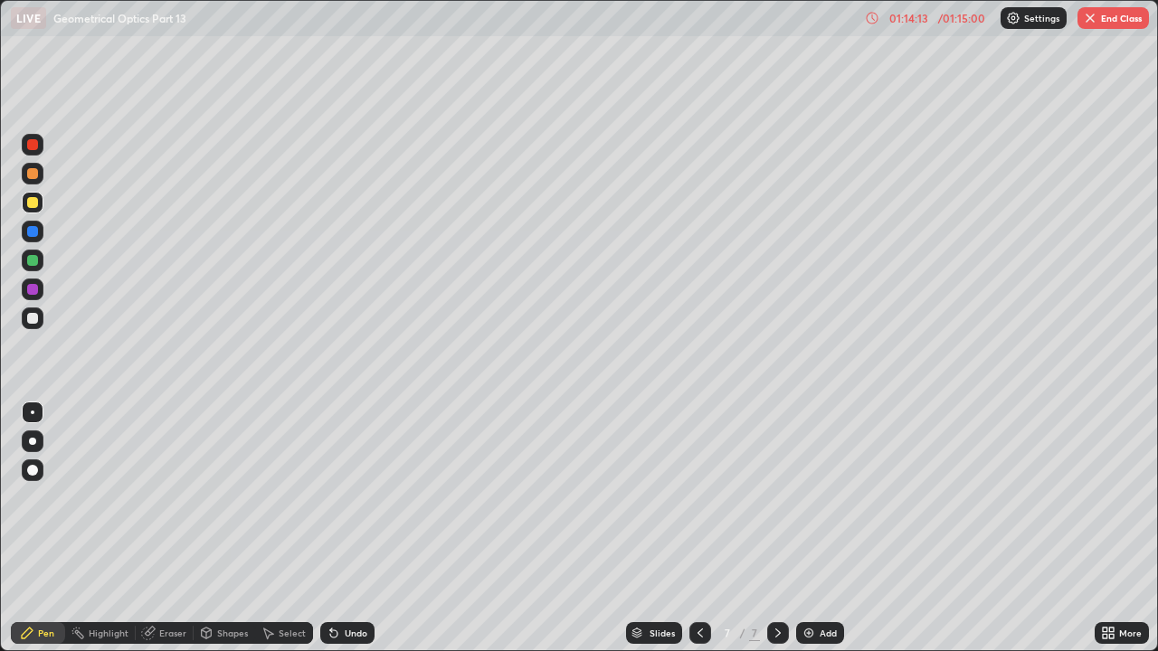
click at [1128, 24] on button "End Class" at bounding box center [1112, 18] width 71 height 22
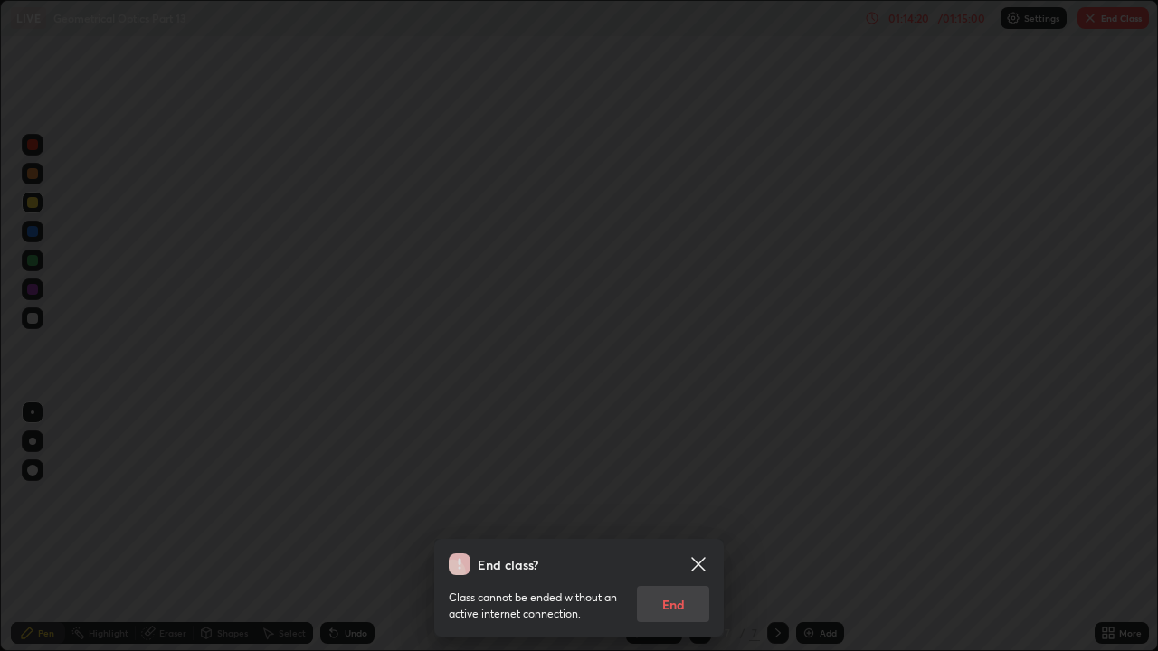
click at [697, 503] on icon at bounding box center [698, 564] width 14 height 14
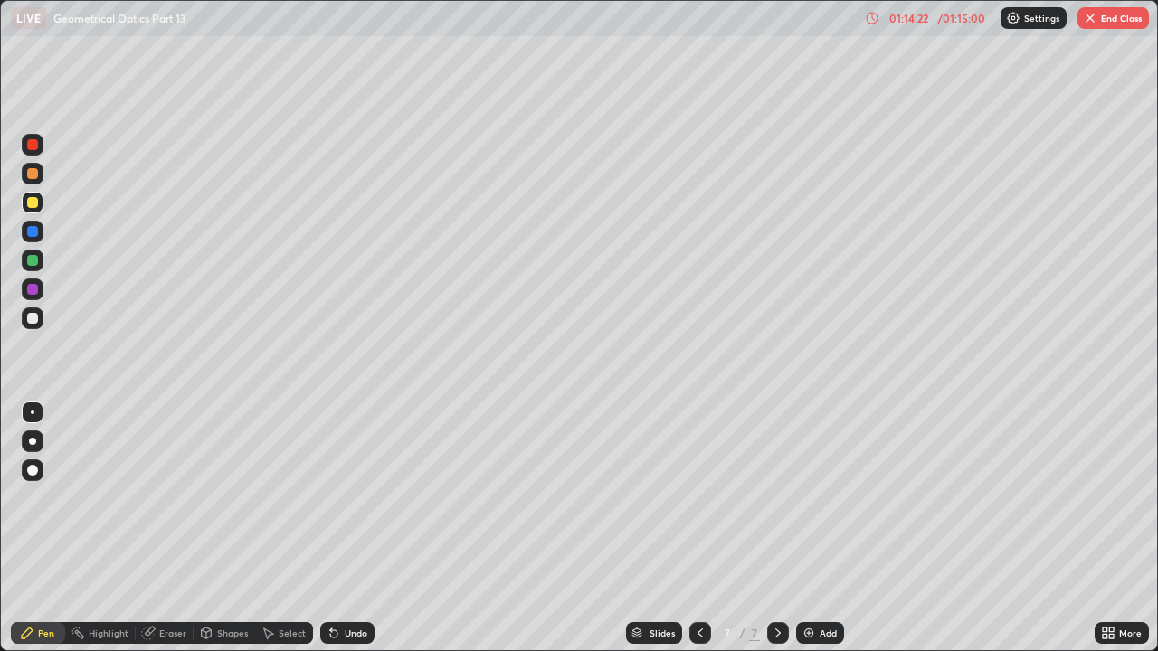
click at [1111, 19] on button "End Class" at bounding box center [1112, 18] width 71 height 22
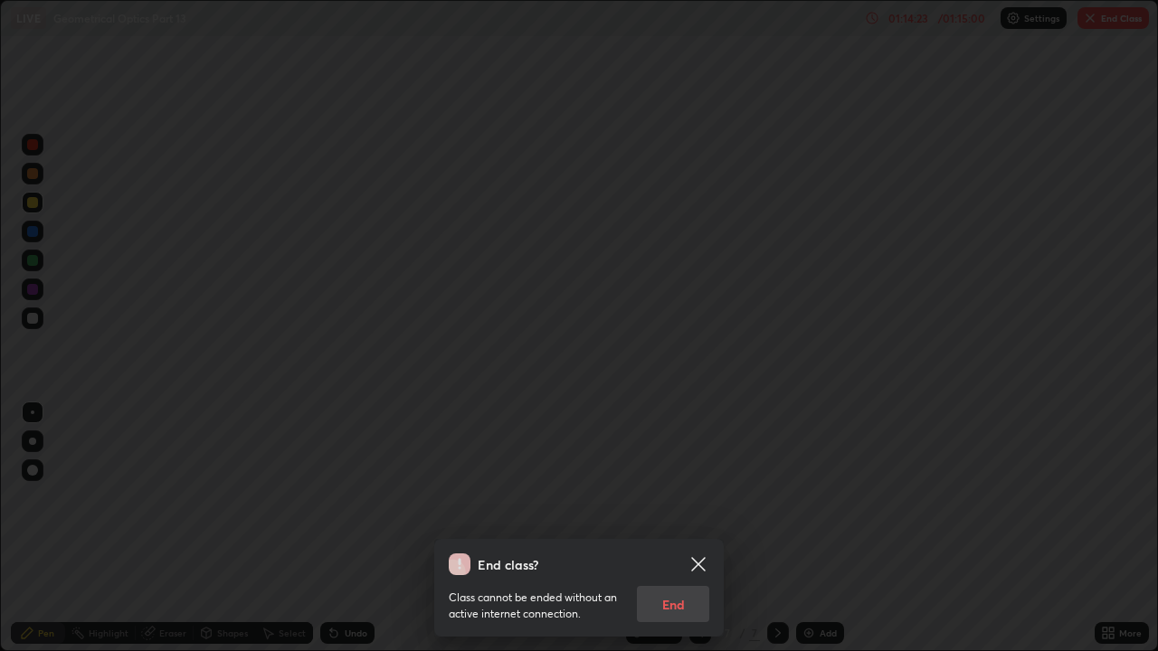
click at [896, 463] on div "End class? Class cannot be ended without an active internet connection. End" at bounding box center [579, 325] width 1158 height 651
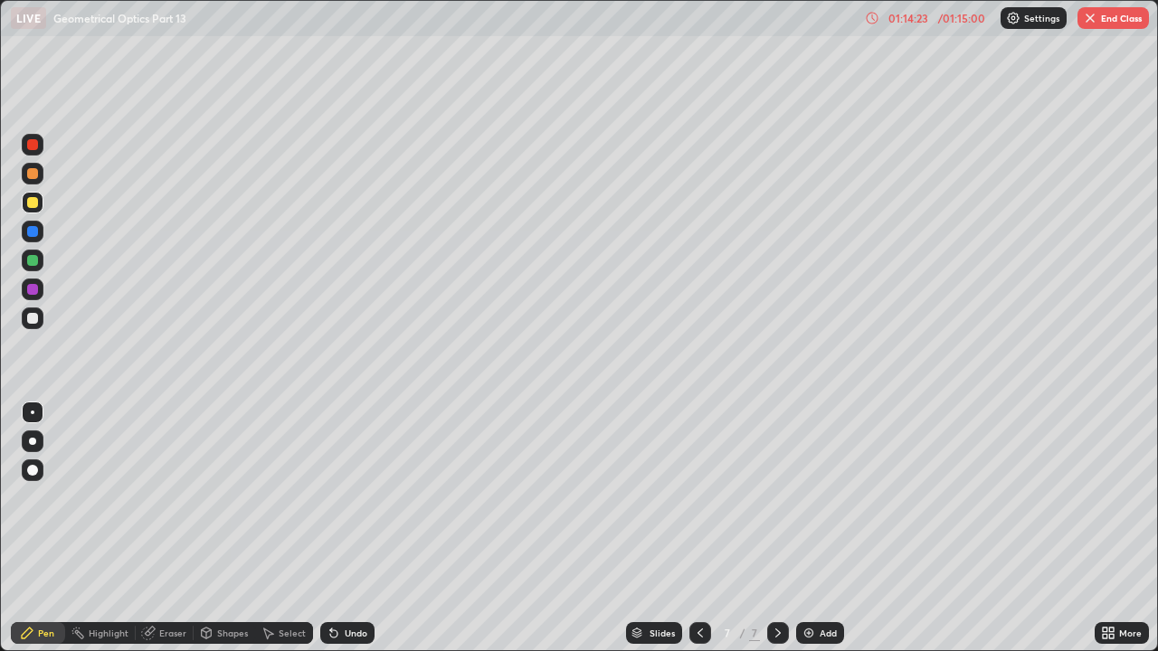
click at [896, 463] on div at bounding box center [579, 325] width 1158 height 651
click at [1114, 19] on button "End Class" at bounding box center [1112, 18] width 71 height 22
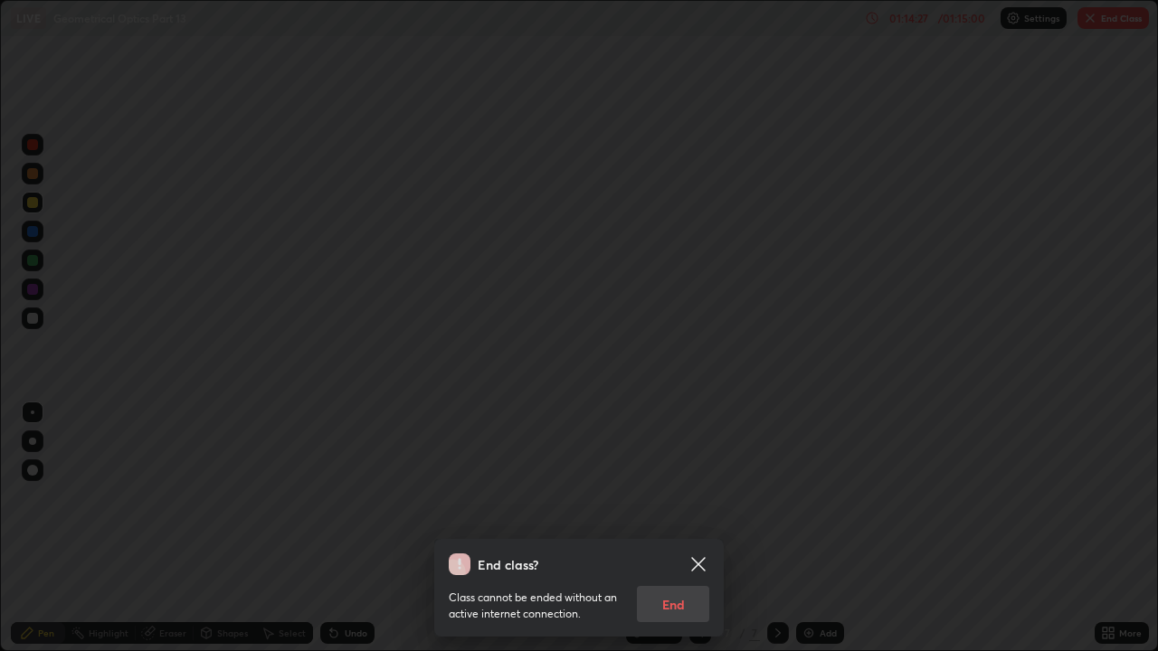
click at [684, 503] on div "Class cannot be ended without an active internet connection. End" at bounding box center [579, 598] width 261 height 47
click at [688, 503] on div "Class cannot be ended without an active internet connection. End" at bounding box center [579, 598] width 261 height 47
click at [689, 503] on div "Class cannot be ended without an active internet connection. End" at bounding box center [579, 598] width 261 height 47
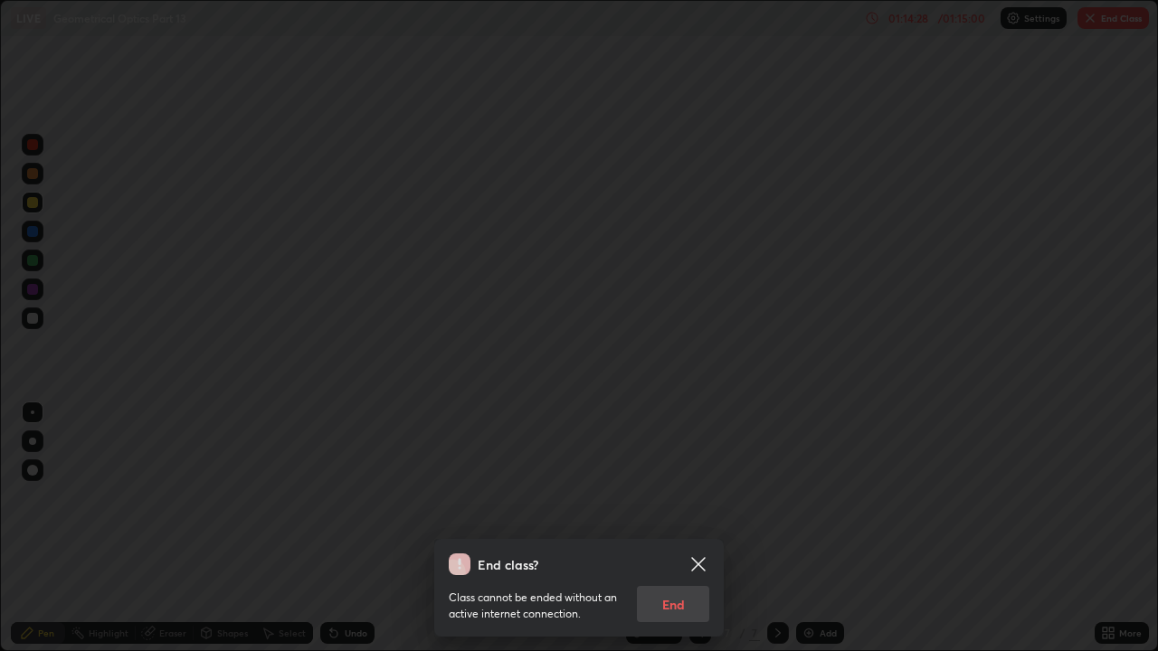
click at [689, 503] on div "Class cannot be ended without an active internet connection. End" at bounding box center [579, 598] width 261 height 47
click at [688, 503] on div "Class cannot be ended without an active internet connection. End" at bounding box center [579, 598] width 261 height 47
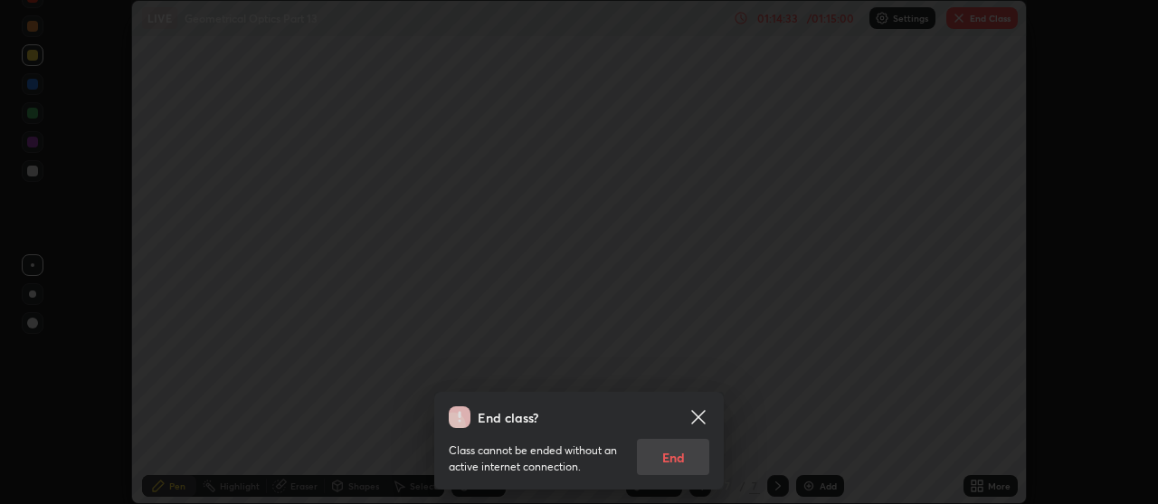
scroll to position [89958, 89304]
click at [702, 414] on icon at bounding box center [698, 417] width 14 height 14
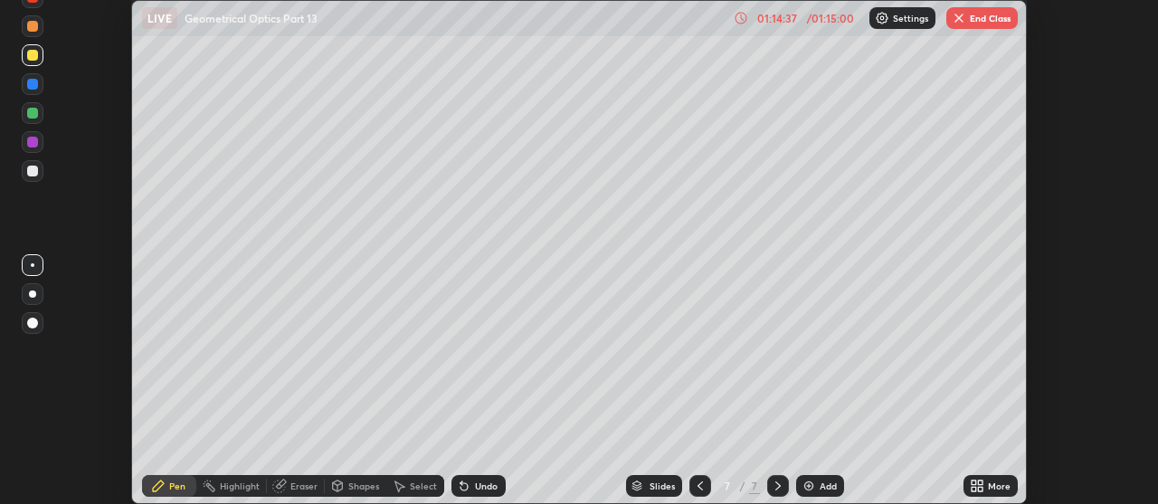
click at [979, 14] on button "End Class" at bounding box center [981, 18] width 71 height 22
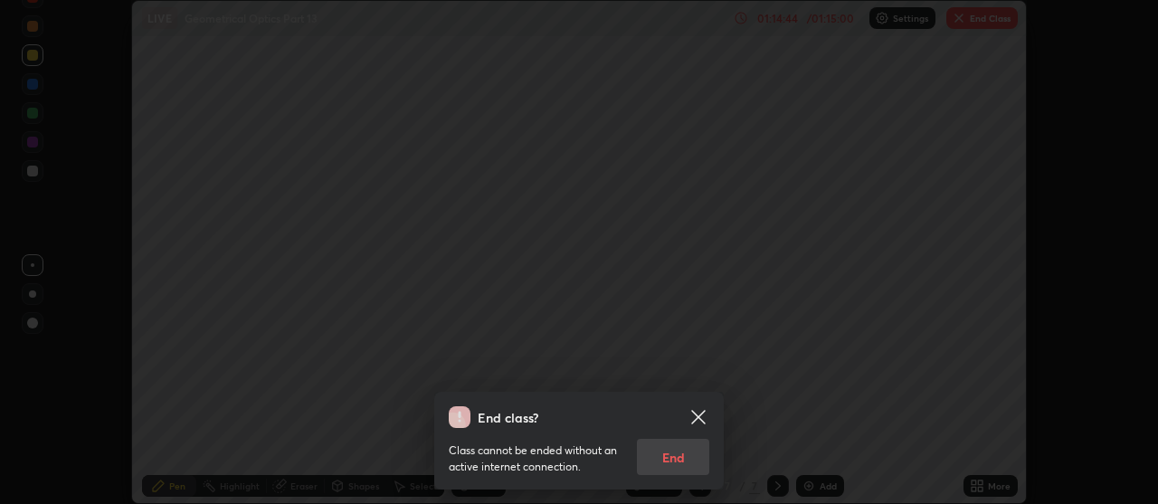
click at [683, 451] on div "Class cannot be ended without an active internet connection. End" at bounding box center [579, 451] width 261 height 47
click at [689, 456] on div "Class cannot be ended without an active internet connection. End" at bounding box center [579, 451] width 261 height 47
click at [694, 415] on icon at bounding box center [699, 417] width 22 height 22
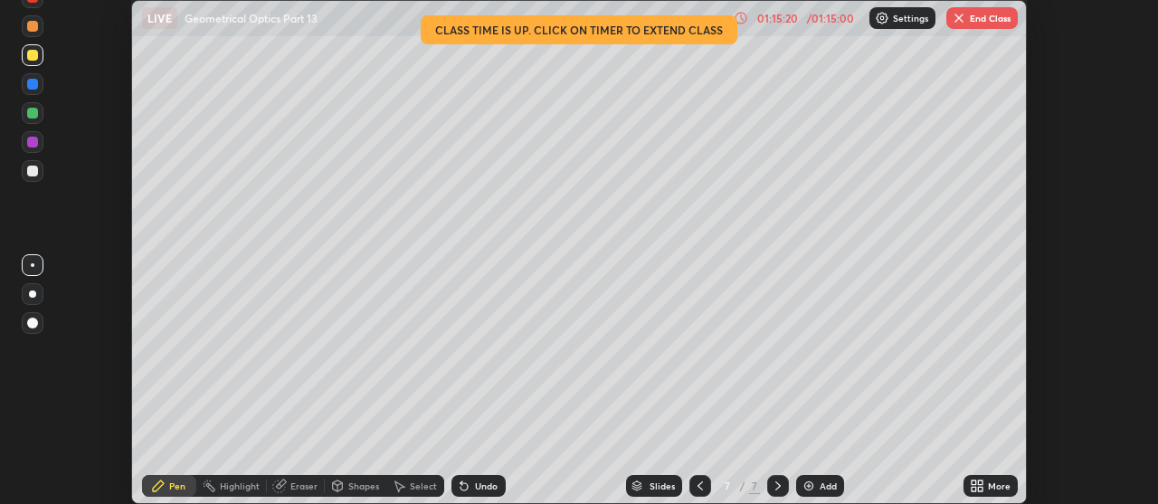
click at [169, 489] on div "Pen" at bounding box center [177, 485] width 16 height 9
click at [983, 14] on button "End Class" at bounding box center [981, 18] width 71 height 22
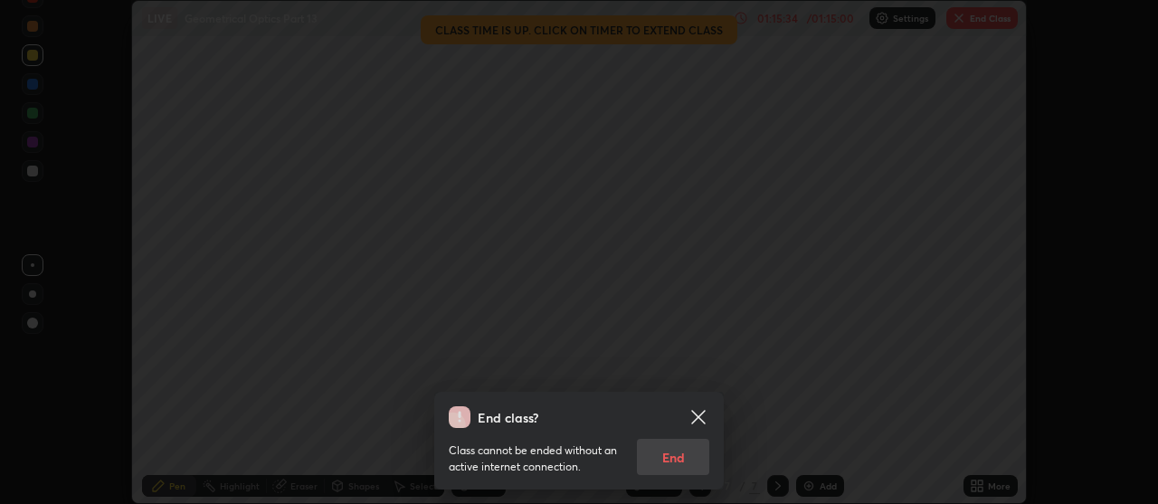
click at [985, 15] on div "End class? Class cannot be ended without an active internet connection. End" at bounding box center [579, 252] width 1158 height 504
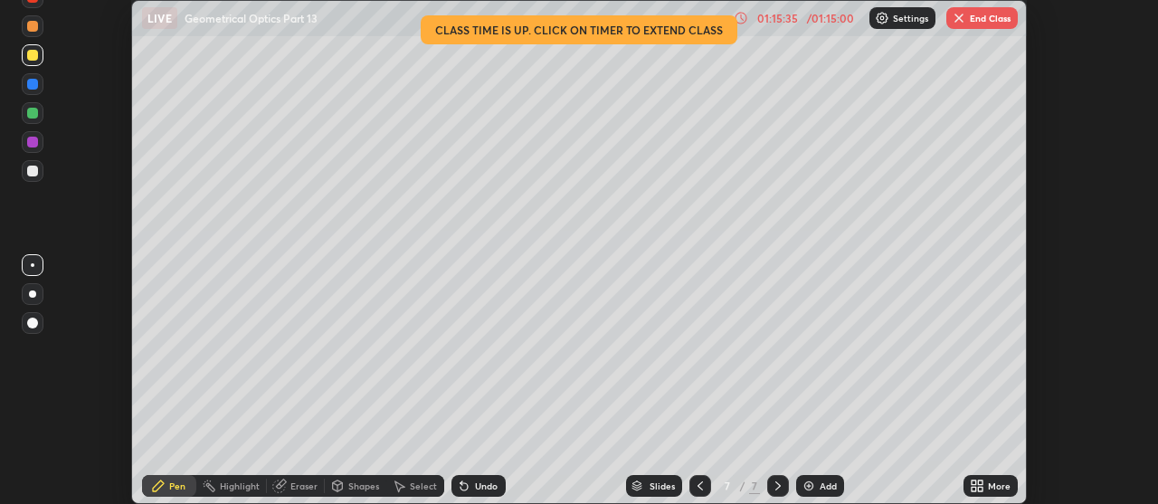
click at [999, 17] on button "End Class" at bounding box center [981, 18] width 71 height 22
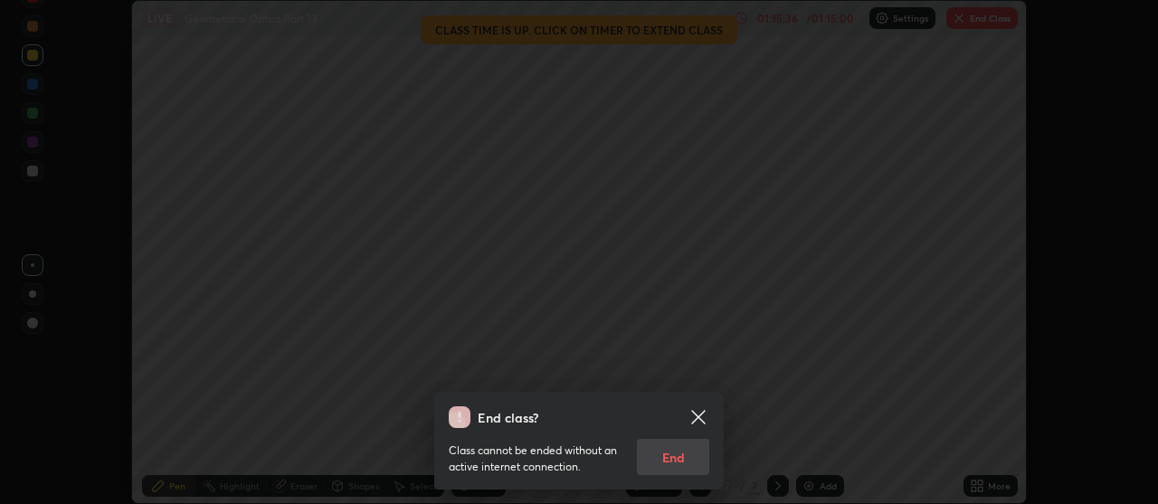
click at [783, 391] on div "End class? Class cannot be ended without an active internet connection. End" at bounding box center [579, 252] width 1158 height 504
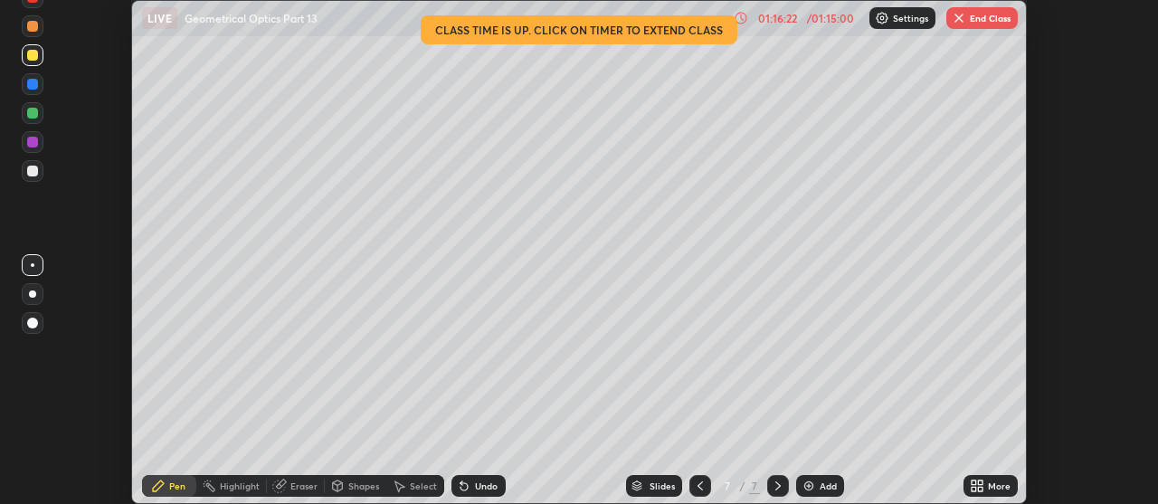
click at [977, 21] on button "End Class" at bounding box center [981, 18] width 71 height 22
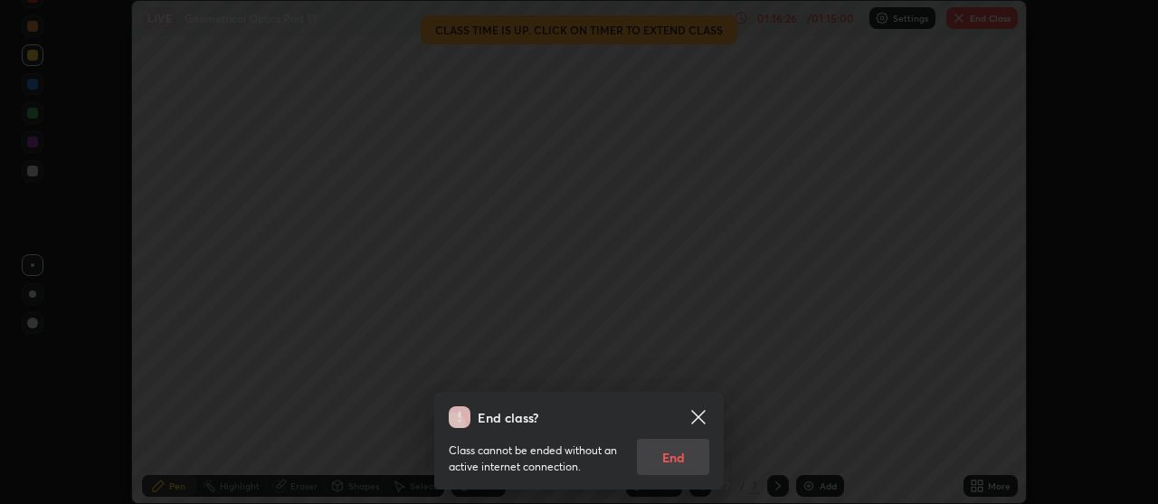
click at [680, 459] on div "Class cannot be ended without an active internet connection. End" at bounding box center [579, 451] width 261 height 47
click at [678, 455] on div "Class cannot be ended without an active internet connection. End" at bounding box center [579, 451] width 261 height 47
click at [737, 268] on div "End class? Class cannot be ended without an active internet connection. End" at bounding box center [579, 252] width 1158 height 504
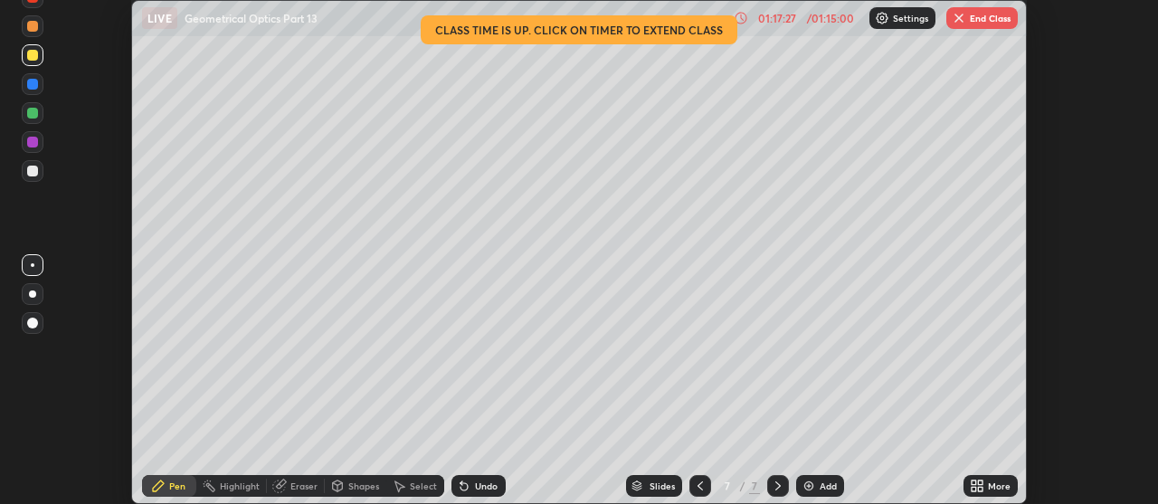
click at [978, 20] on button "End Class" at bounding box center [981, 18] width 71 height 22
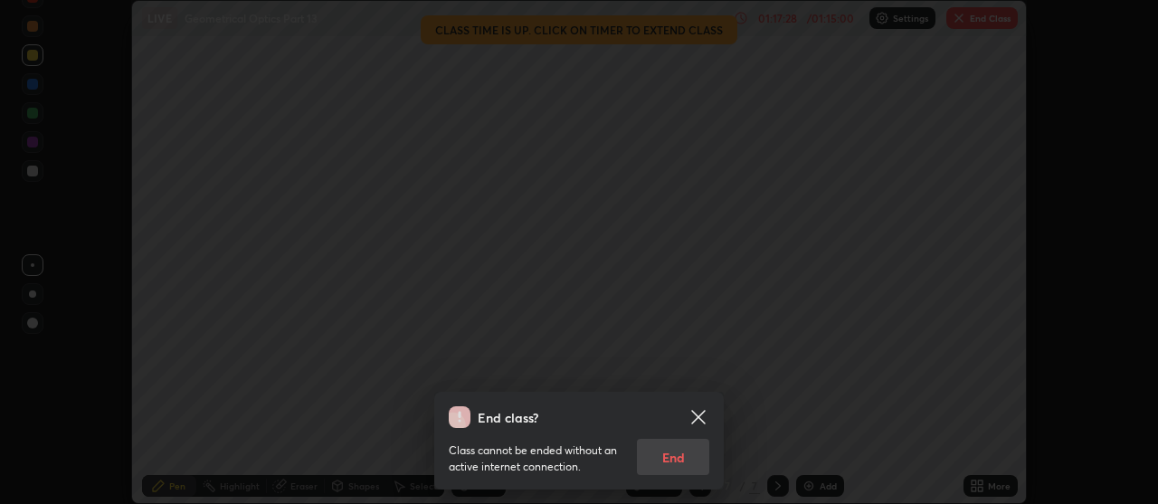
click at [677, 457] on div "Class cannot be ended without an active internet connection. End" at bounding box center [579, 451] width 261 height 47
click at [674, 459] on div "Class cannot be ended without an active internet connection. End" at bounding box center [579, 451] width 261 height 47
click at [699, 420] on icon at bounding box center [699, 417] width 22 height 22
